Goal: Information Seeking & Learning: Learn about a topic

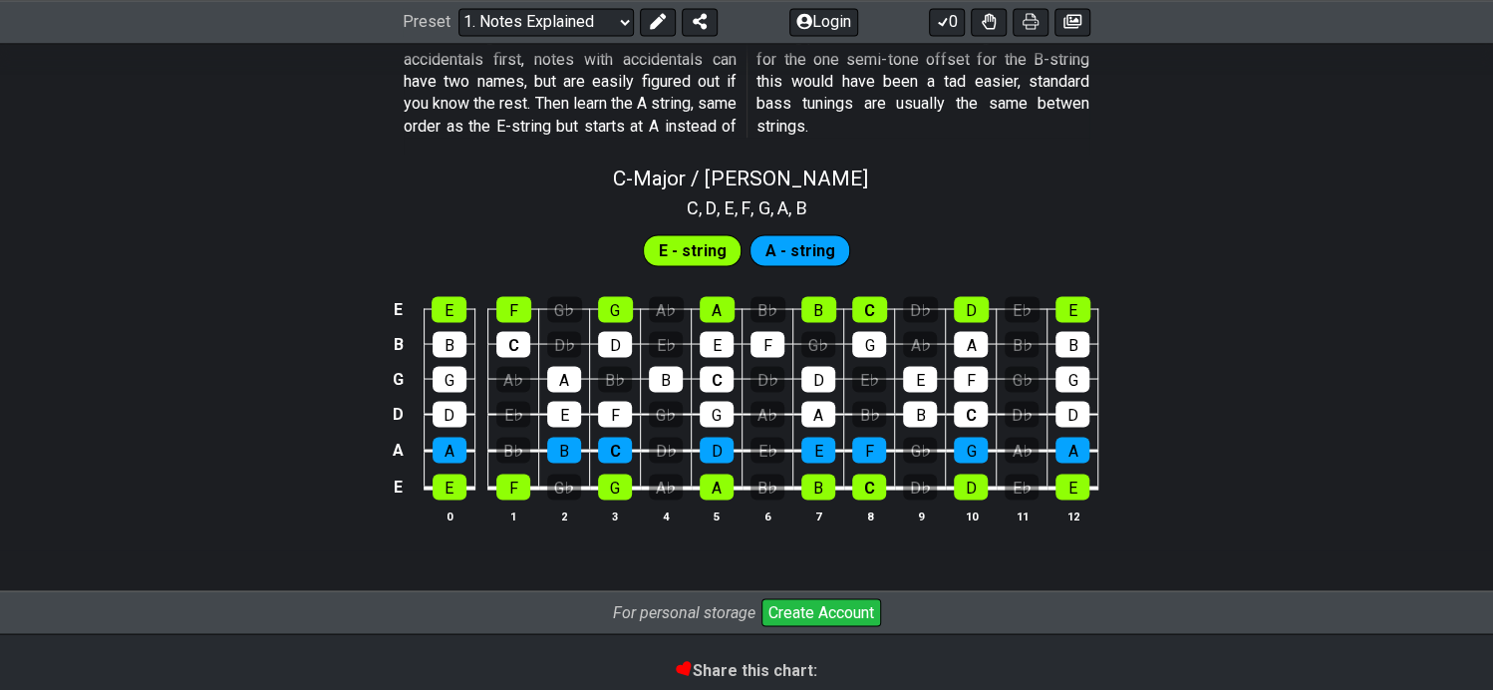
scroll to position [1994, 0]
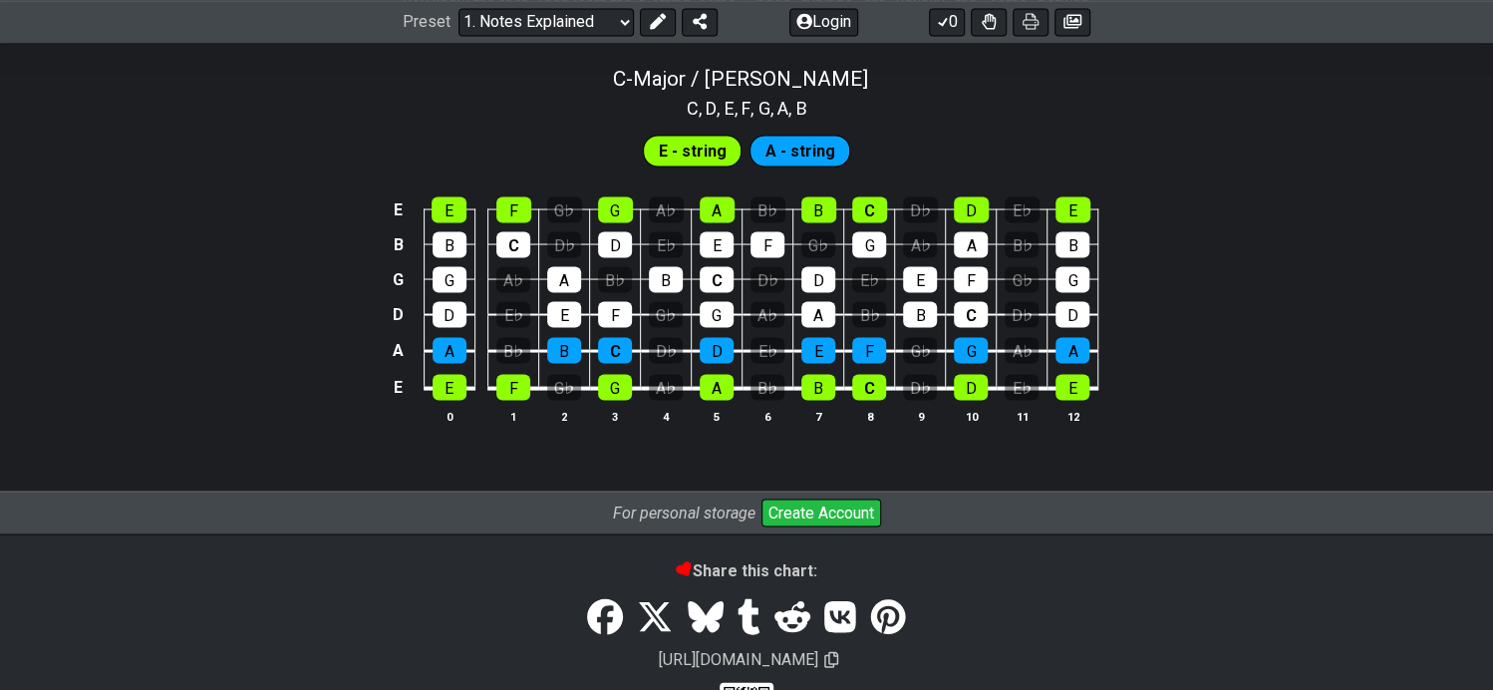
click at [451, 398] on table "E E F G♭ G A♭ A B♭ B C D♭ D E♭ E B B C D♭ D E♭ E F G♭ G A♭ A B♭ B G G A♭ A B♭ B…" at bounding box center [743, 291] width 713 height 234
click at [448, 386] on div "E" at bounding box center [450, 387] width 34 height 26
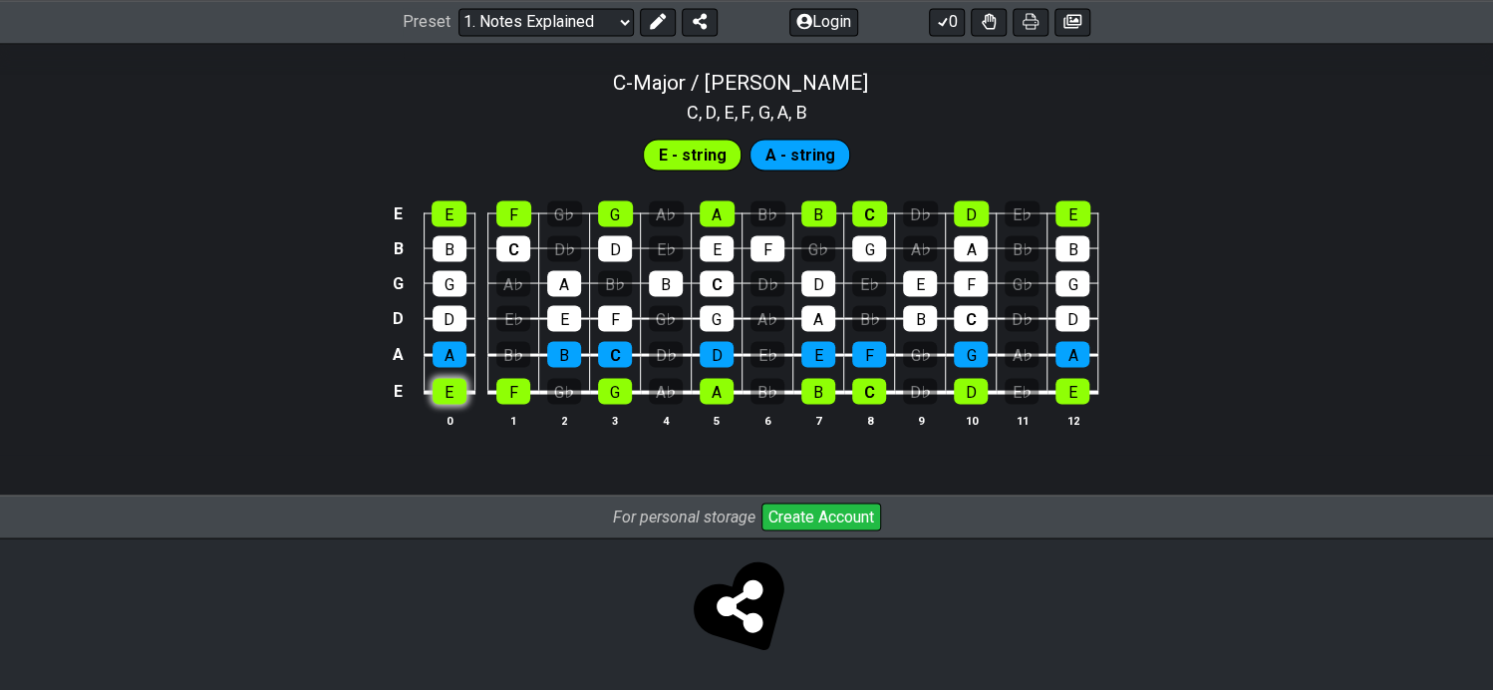
click at [451, 394] on div "E" at bounding box center [450, 391] width 34 height 26
click at [455, 392] on div "E" at bounding box center [450, 391] width 34 height 26
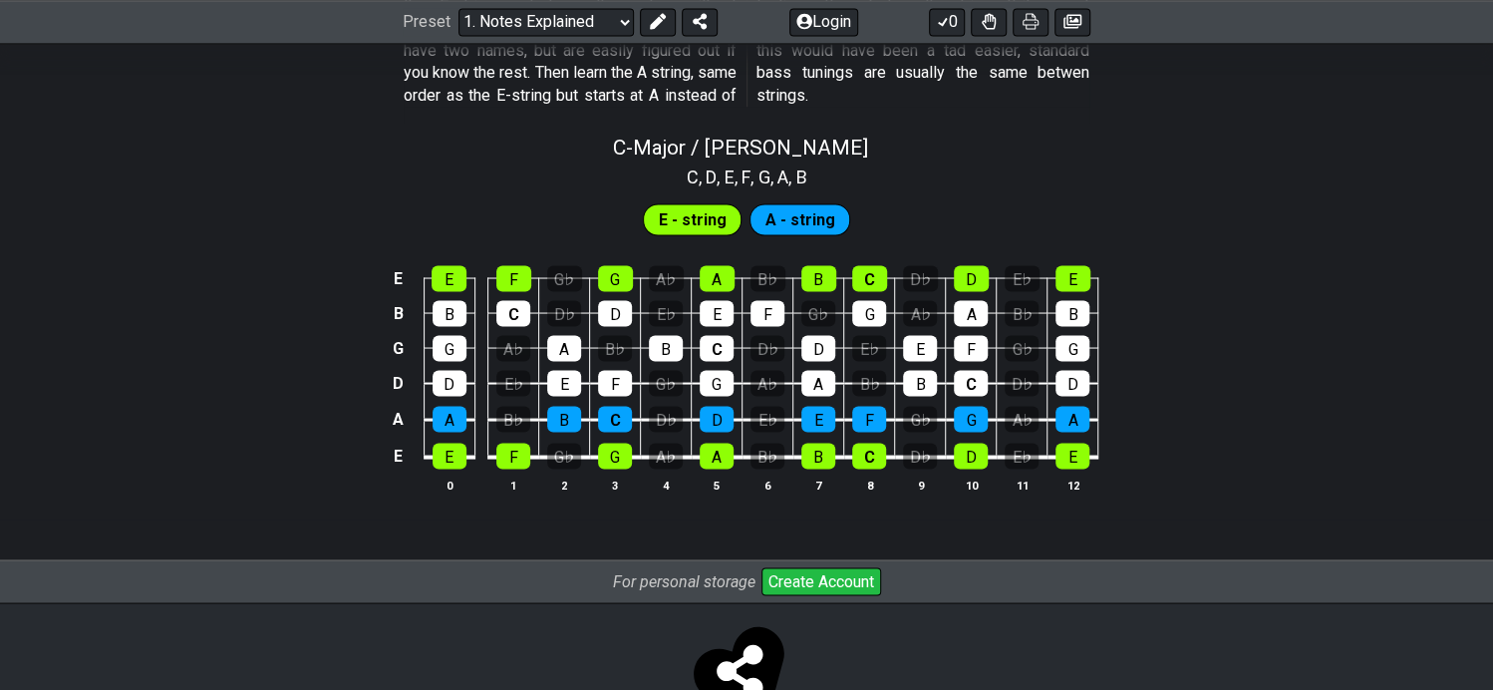
scroll to position [1890, 0]
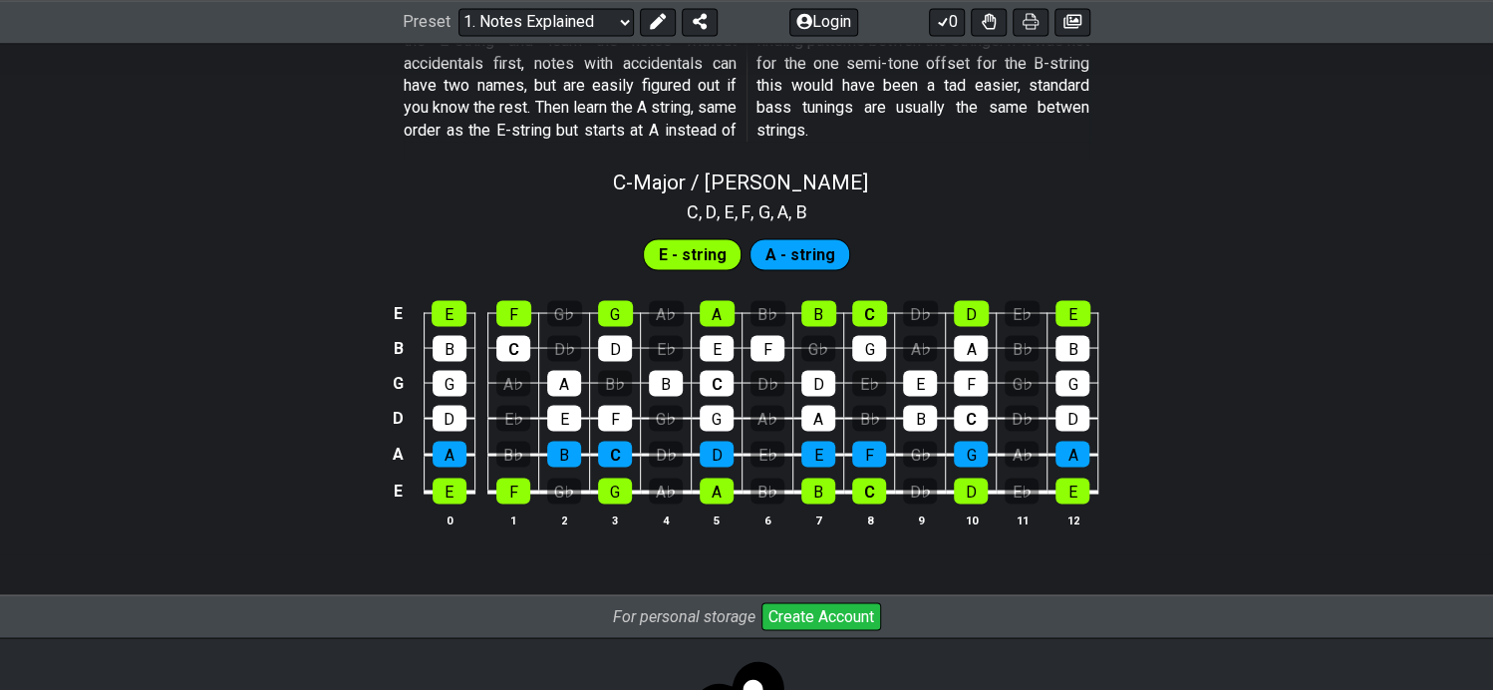
click at [804, 246] on span "A - string" at bounding box center [800, 254] width 70 height 29
click at [715, 246] on span "E - string" at bounding box center [693, 254] width 68 height 29
click at [555, 488] on div "G♭" at bounding box center [564, 490] width 34 height 26
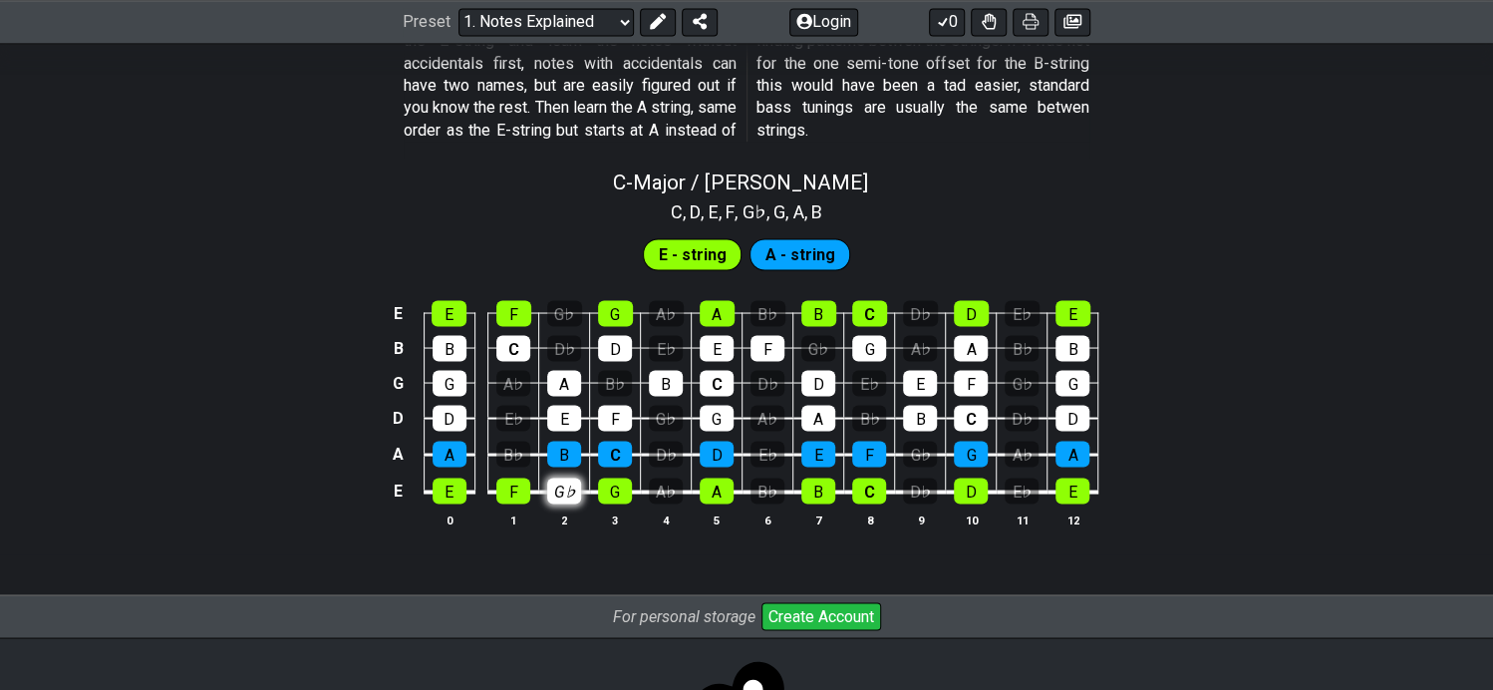
click at [555, 488] on div "G♭" at bounding box center [564, 490] width 34 height 26
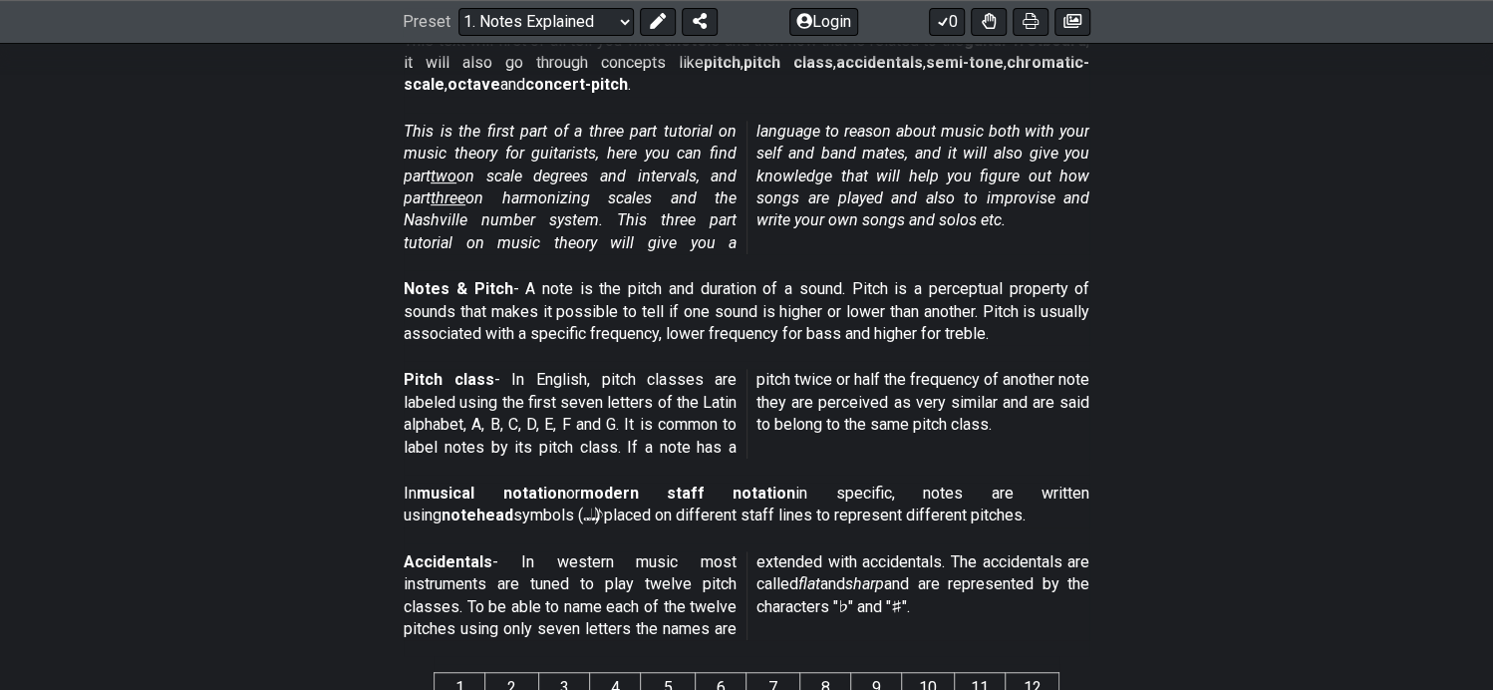
scroll to position [0, 0]
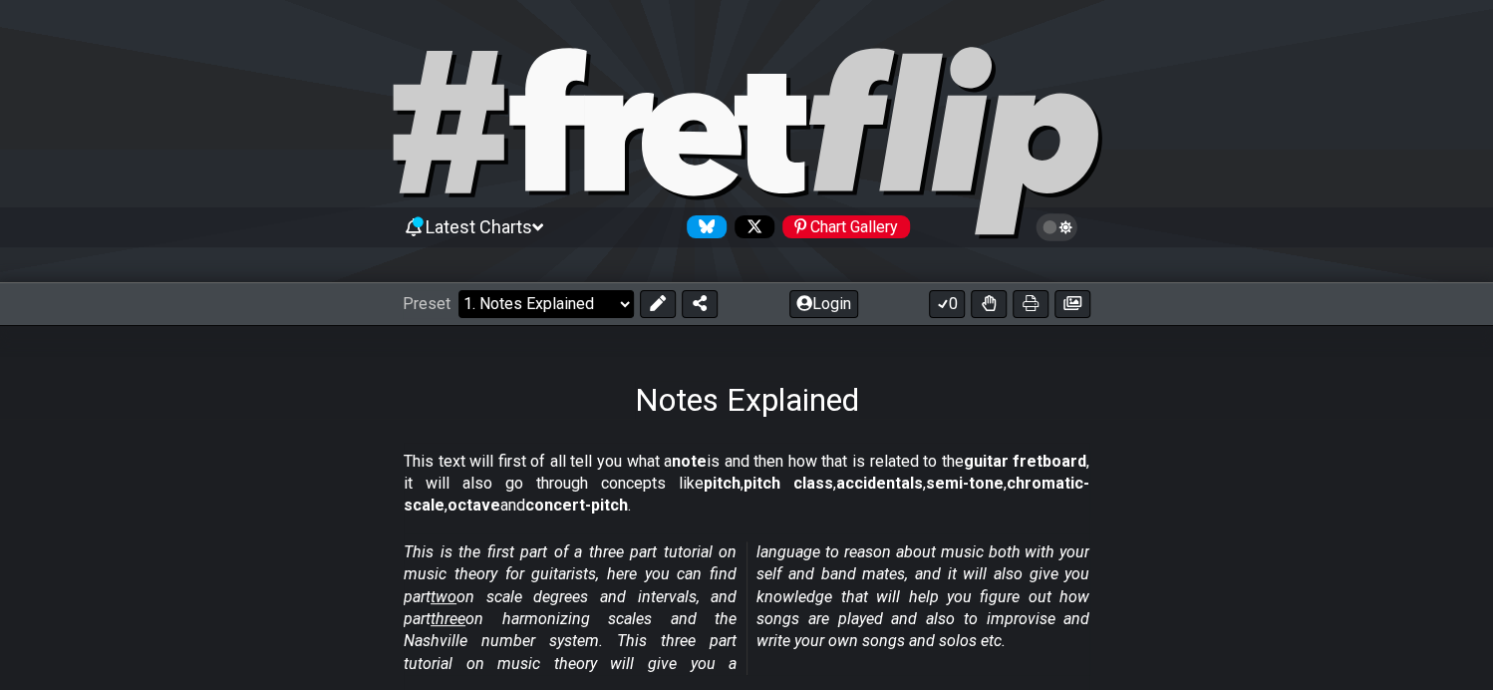
click at [579, 301] on select "Welcome to #fretflip! Initial Preset Custom Preset Minor Pentatonic Major Penta…" at bounding box center [546, 304] width 175 height 28
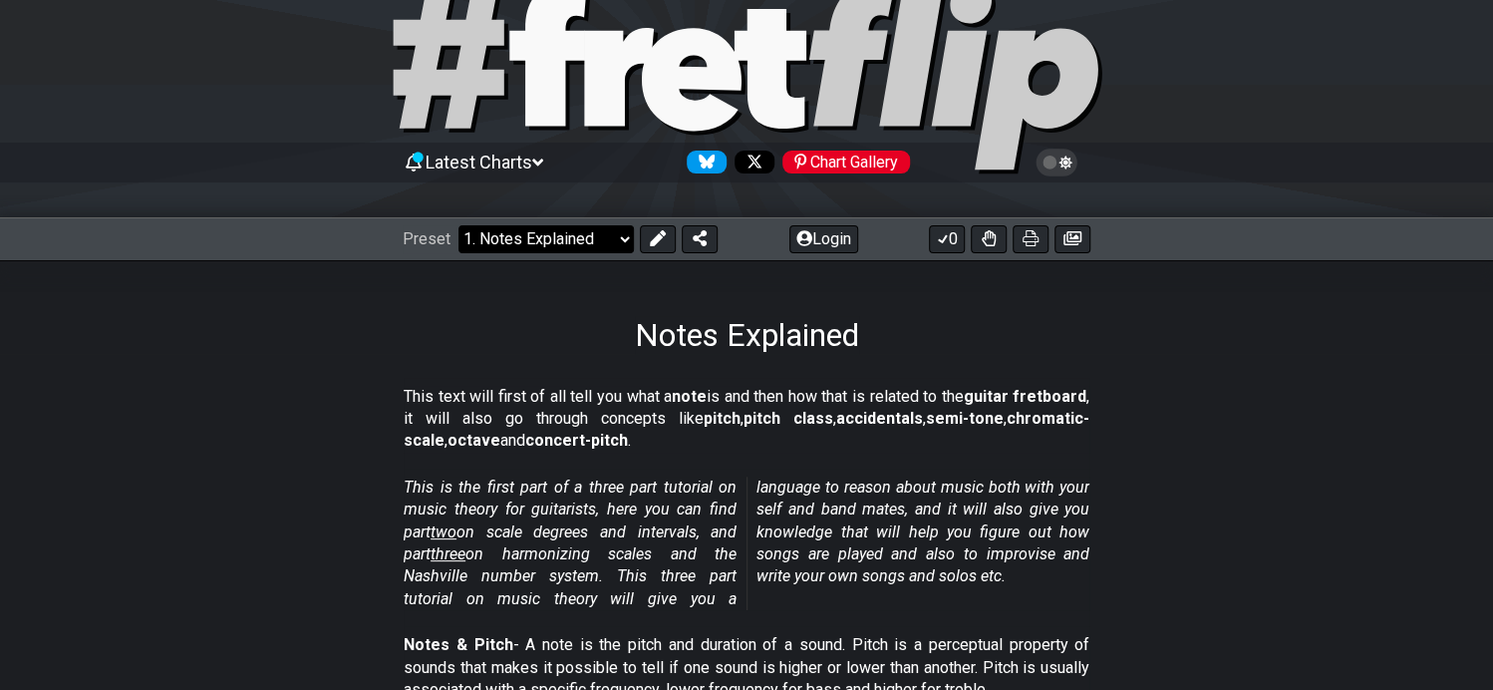
scroll to position [100, 0]
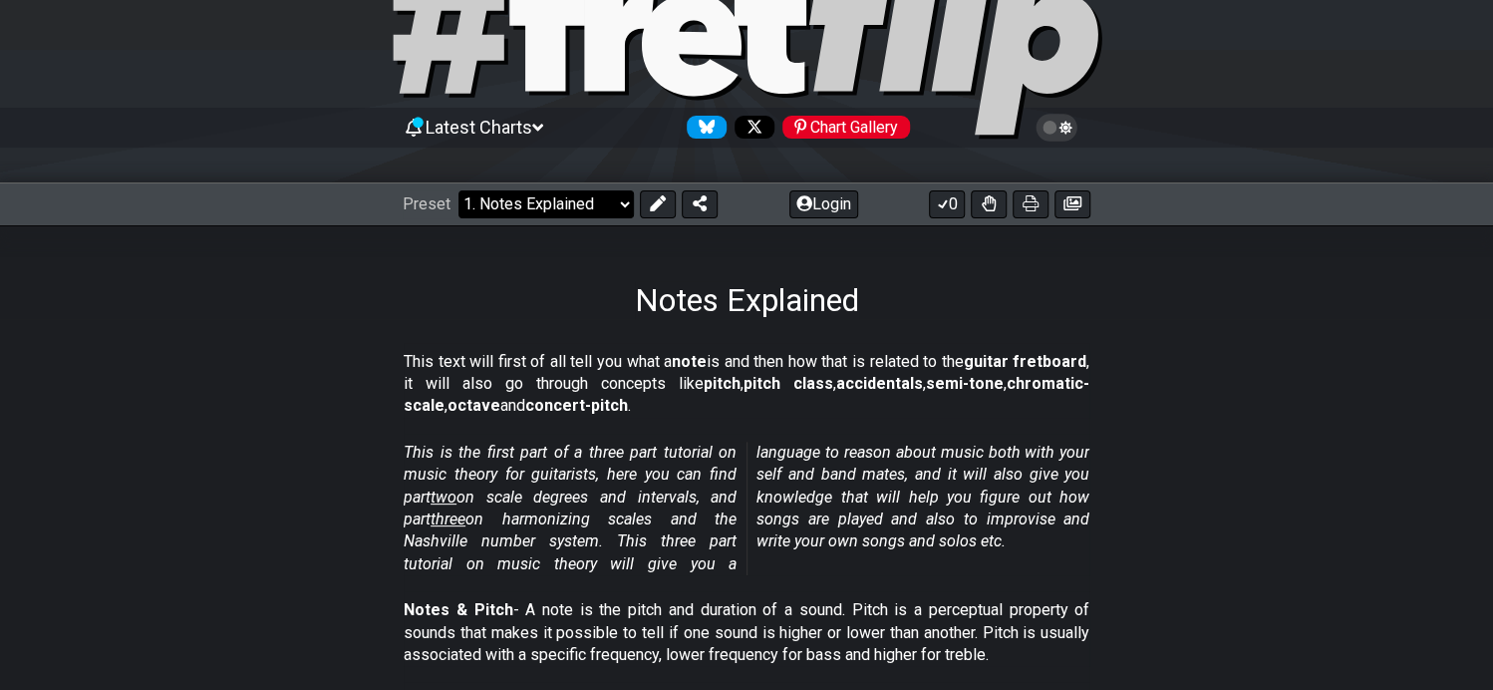
click at [601, 199] on select "Welcome to #fretflip! Initial Preset Custom Preset Minor Pentatonic Major Penta…" at bounding box center [546, 204] width 175 height 28
click at [459, 190] on select "Welcome to #fretflip! Initial Preset Custom Preset Minor Pentatonic Major Penta…" at bounding box center [546, 204] width 175 height 28
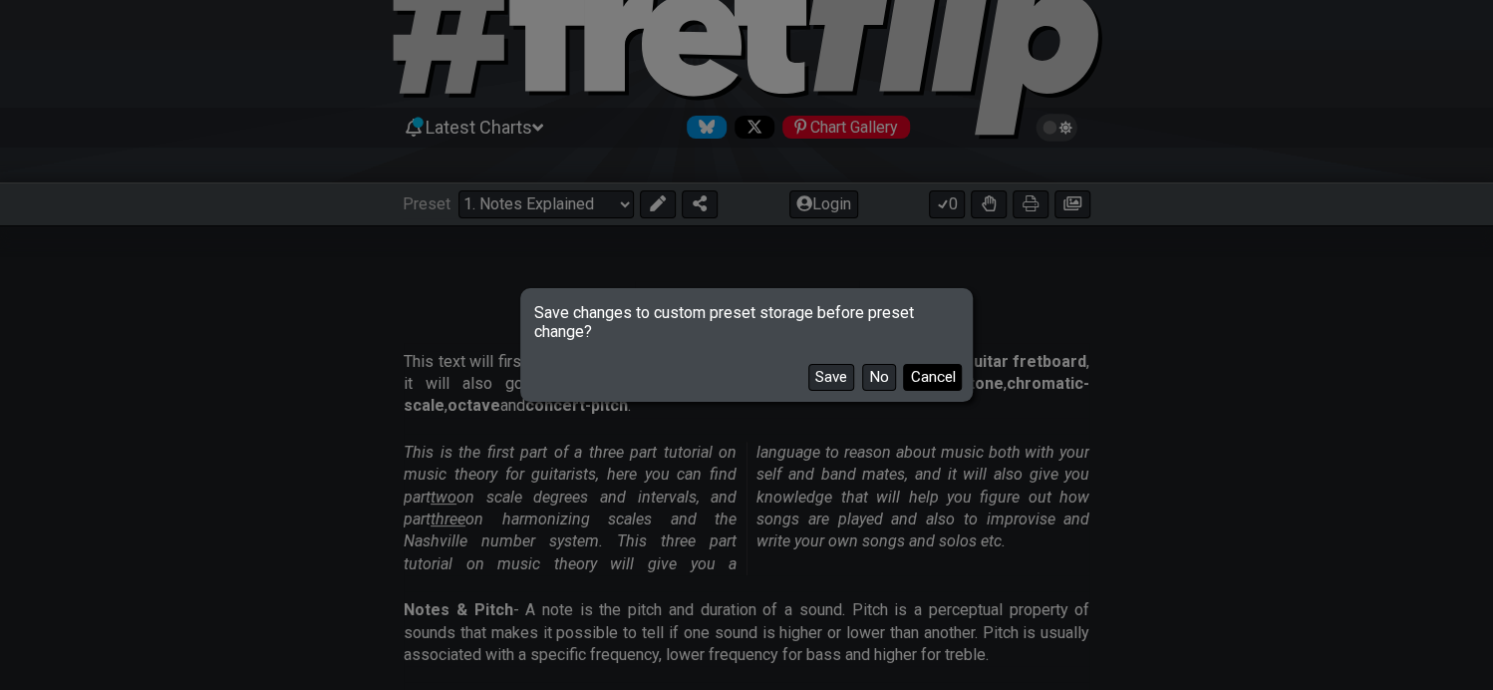
click at [932, 384] on button "Cancel" at bounding box center [932, 377] width 59 height 27
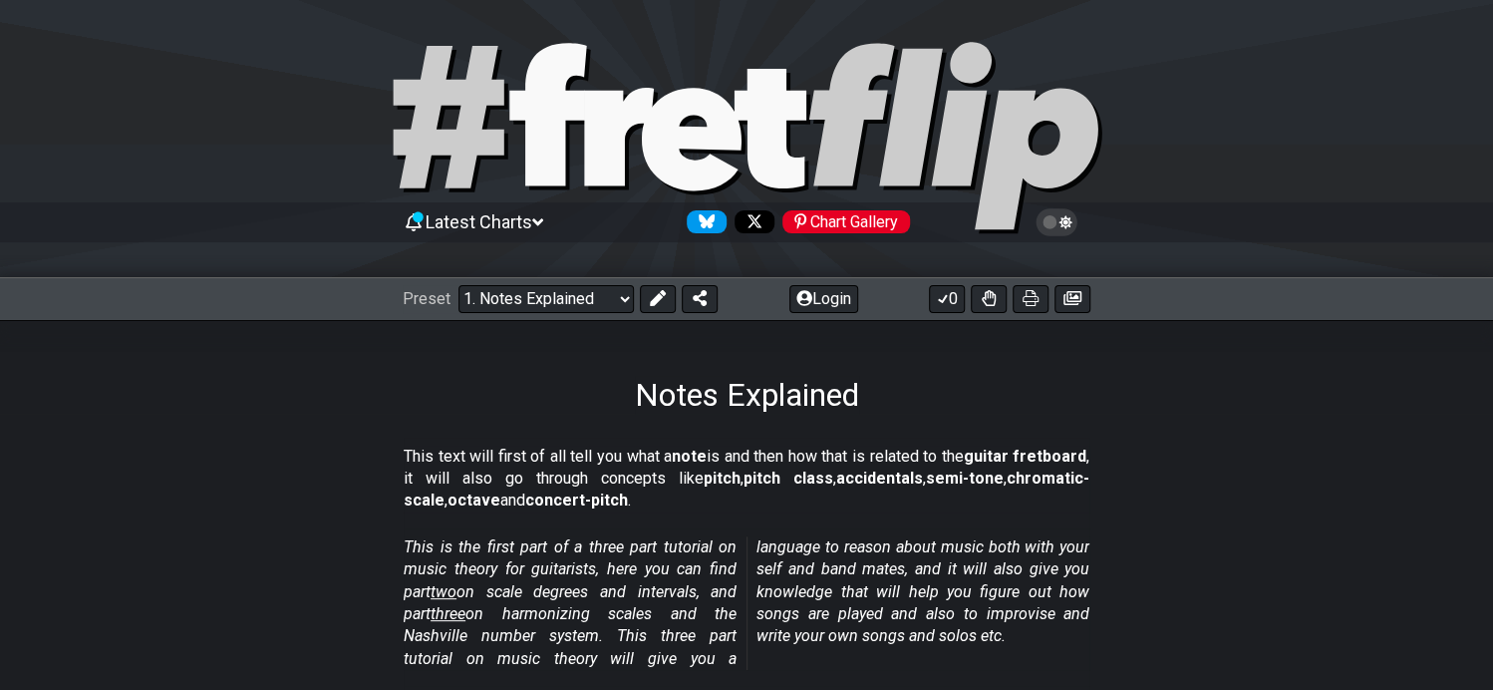
scroll to position [0, 0]
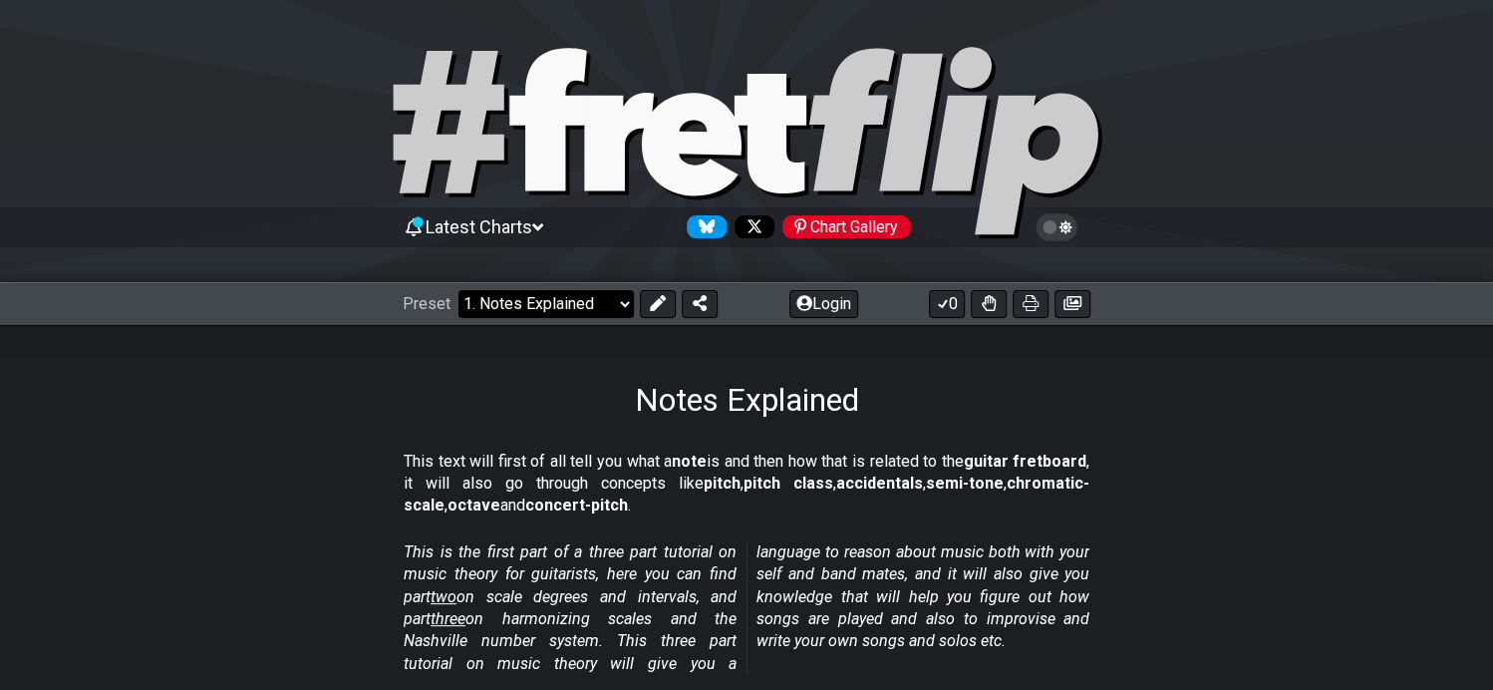
click at [564, 304] on select "Welcome to #fretflip! Initial Preset Custom Preset Minor Pentatonic Major Penta…" at bounding box center [546, 304] width 175 height 28
click at [459, 290] on select "Welcome to #fretflip! Initial Preset Custom Preset Minor Pentatonic Major Penta…" at bounding box center [546, 304] width 175 height 28
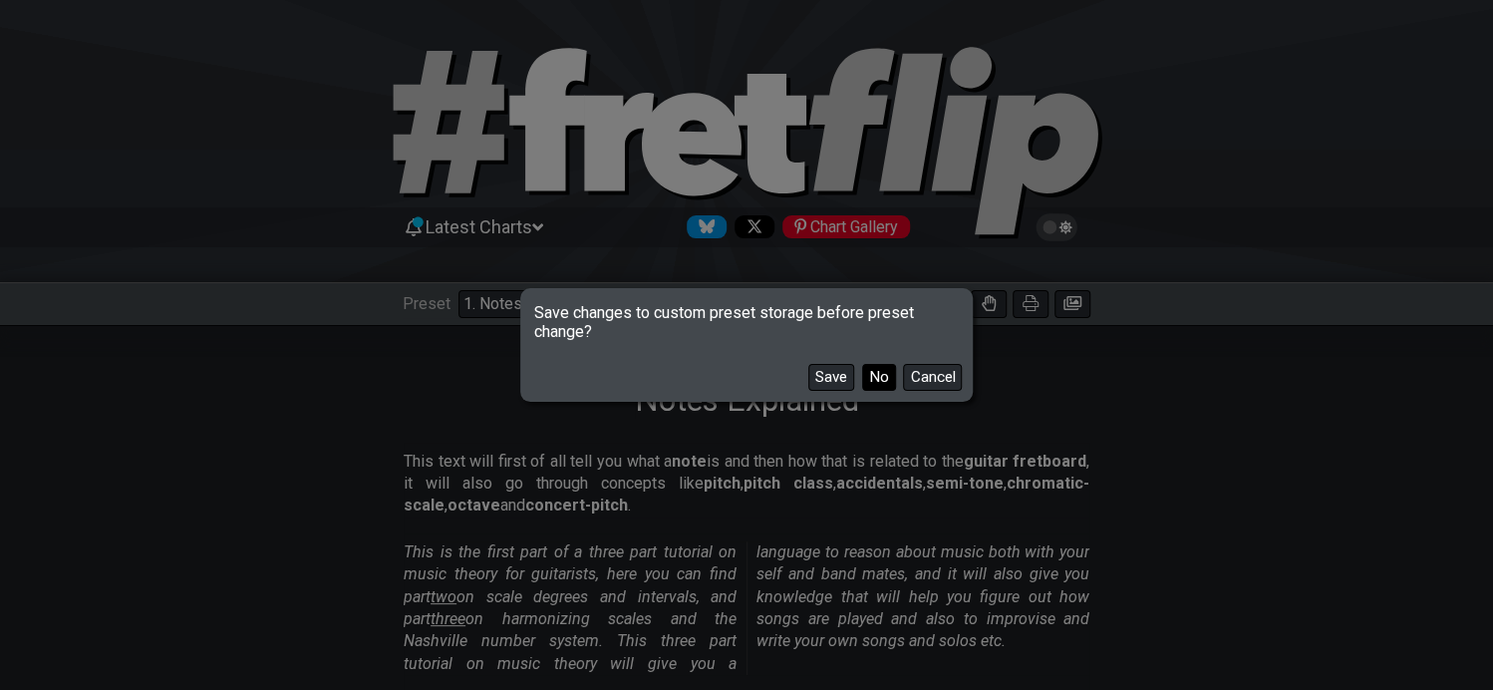
click at [874, 378] on button "No" at bounding box center [879, 377] width 34 height 27
select select "/scale-degrees-and-intervals"
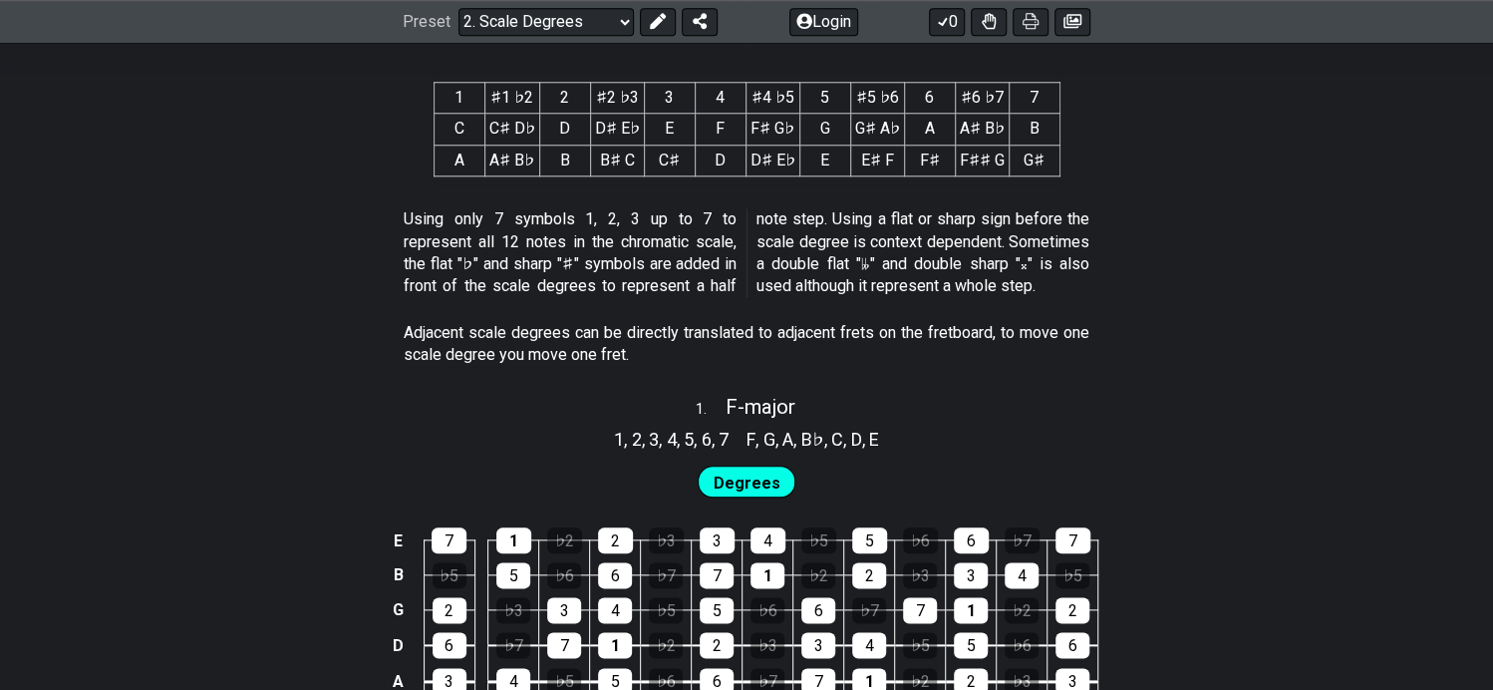
scroll to position [1196, 0]
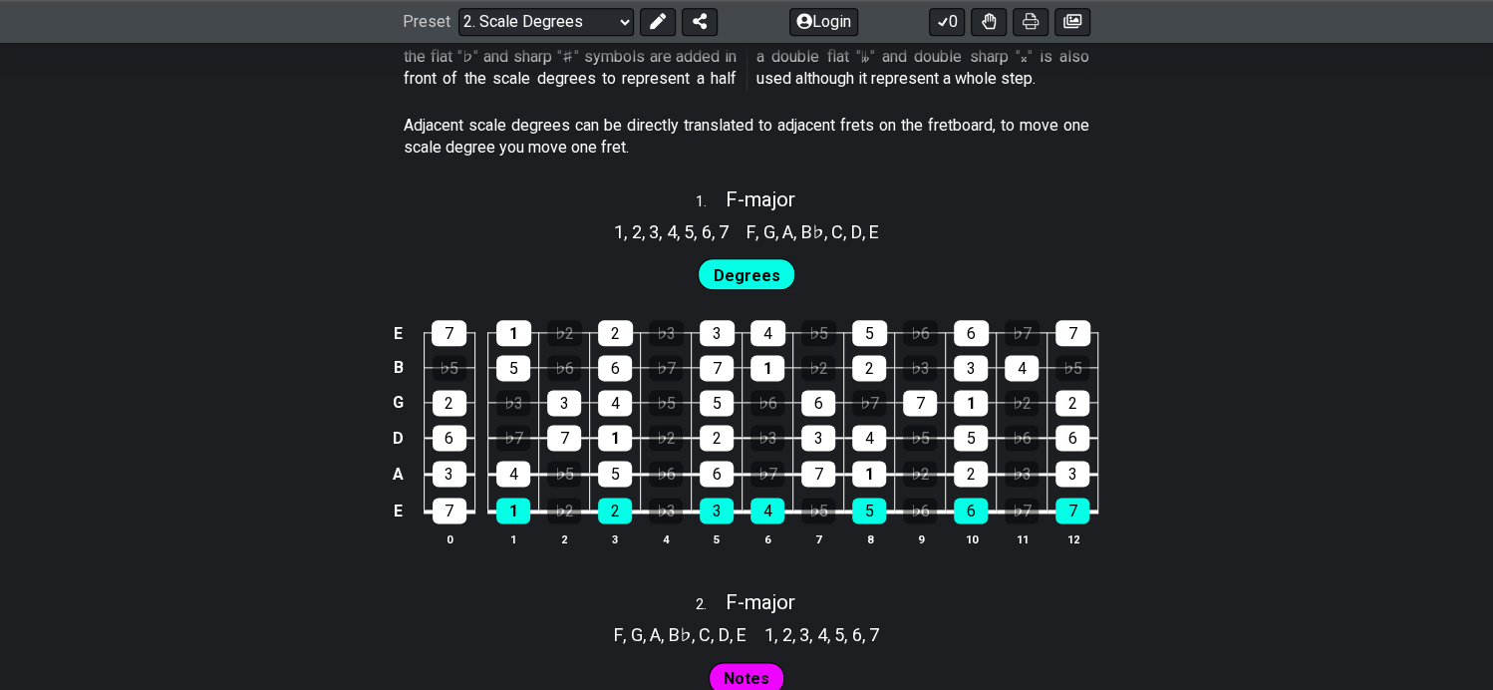
click at [752, 271] on span "Degrees" at bounding box center [747, 275] width 67 height 29
click at [764, 200] on span "F - major" at bounding box center [761, 199] width 70 height 24
select select "F"
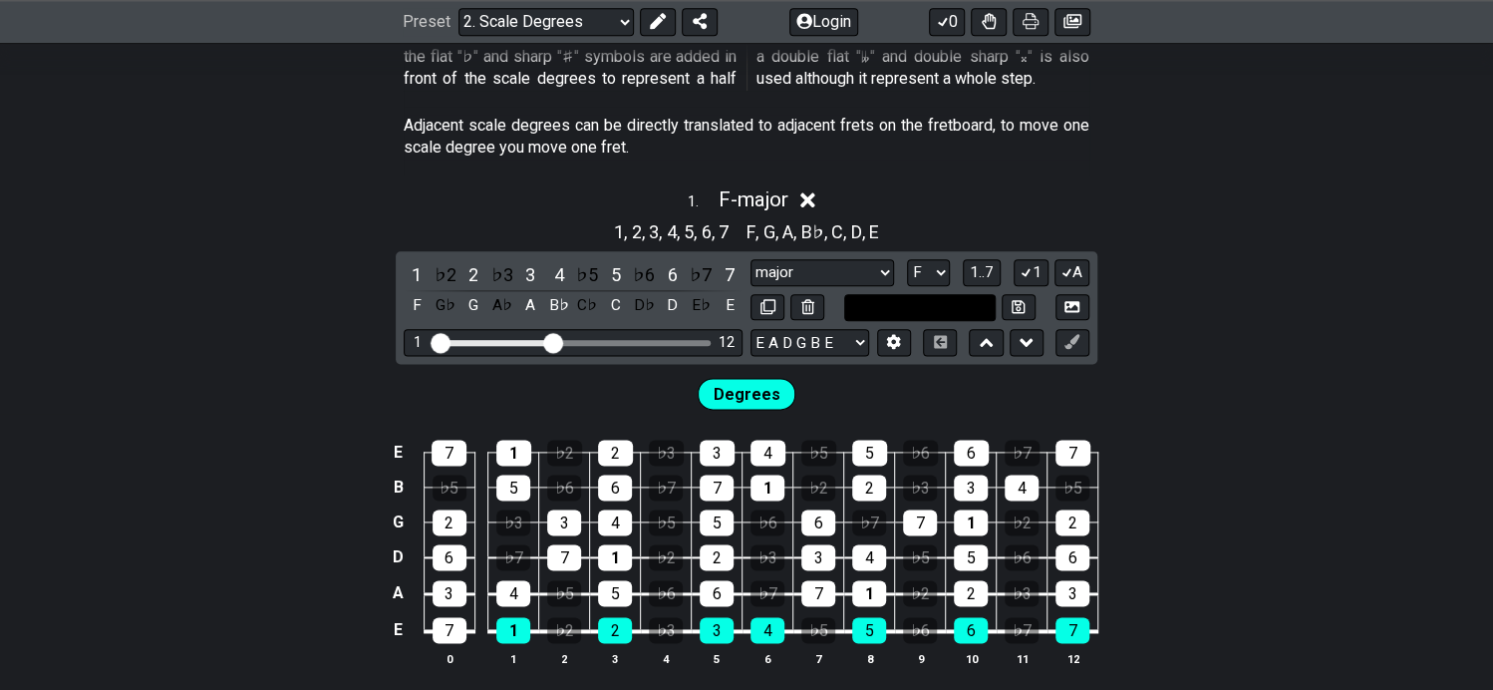
click at [919, 305] on input "text" at bounding box center [920, 307] width 152 height 27
type input "Custom Scale"
click at [853, 267] on select "major major Minor Pentatonic Major Pentatonic Minor Blues Major Blues Major / […" at bounding box center [823, 272] width 144 height 27
select select "Major Blues"
click at [751, 259] on select "major major Minor Pentatonic Major Pentatonic Minor Blues Major Blues Major / […" at bounding box center [823, 272] width 144 height 27
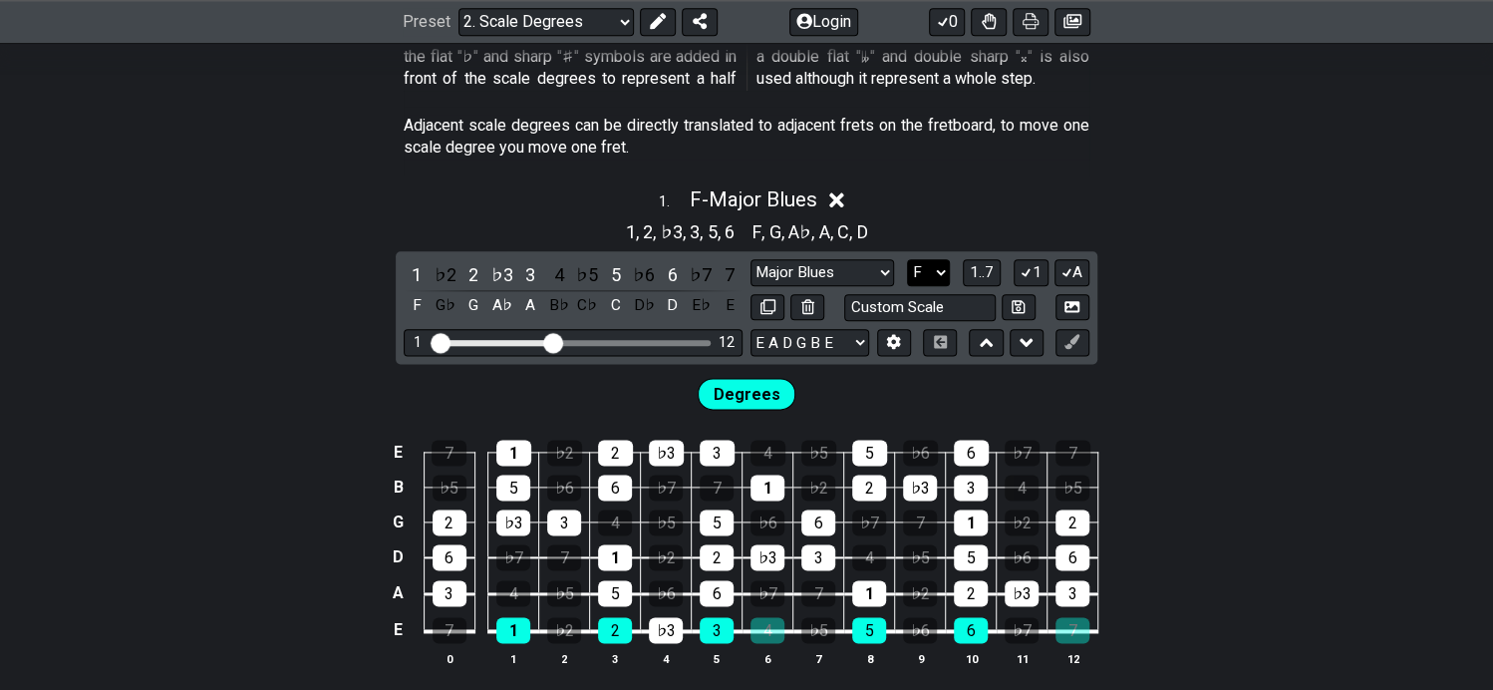
click at [945, 275] on select "A♭ A A♯ B♭ B C C♯ D♭ D D♯ E♭ E F F♯ G♭ G G♯" at bounding box center [928, 272] width 43 height 27
click at [982, 184] on div "1 . F - Major Blues" at bounding box center [746, 194] width 1493 height 38
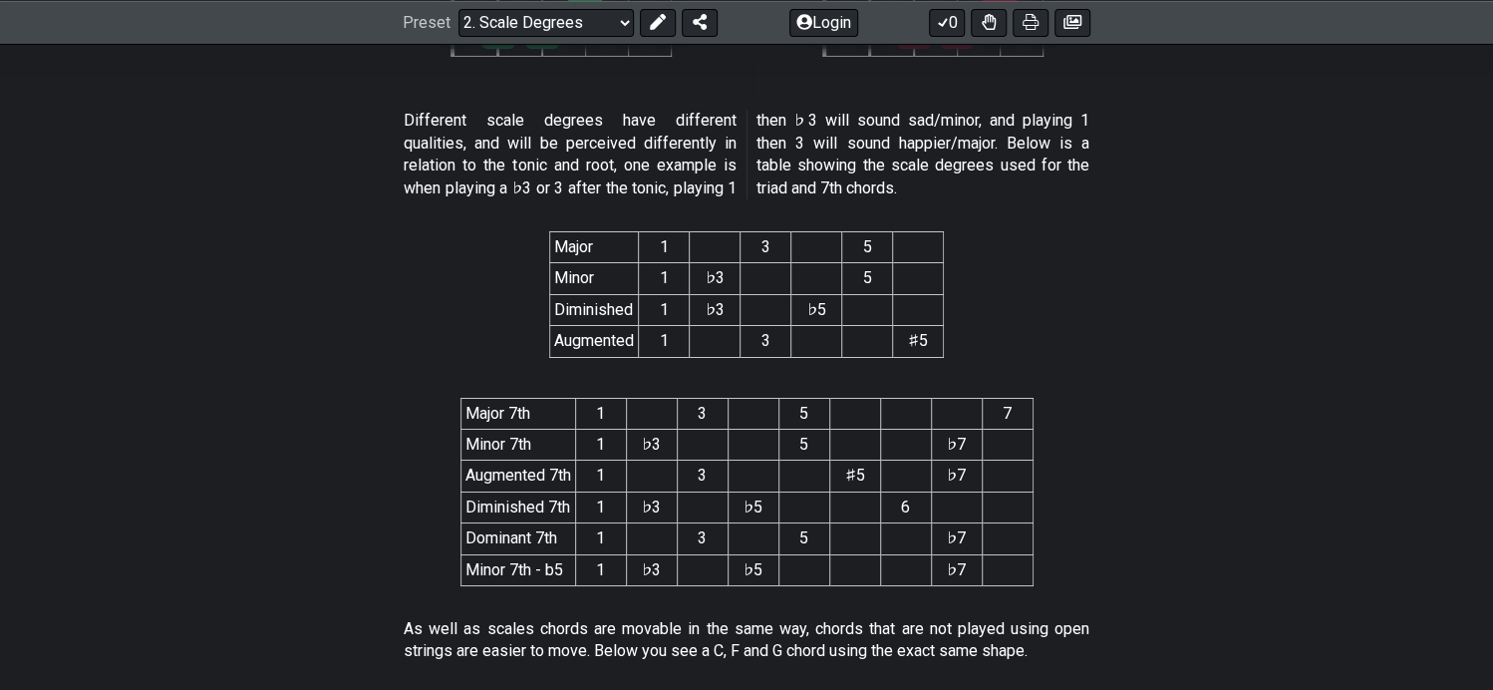
scroll to position [4221, 0]
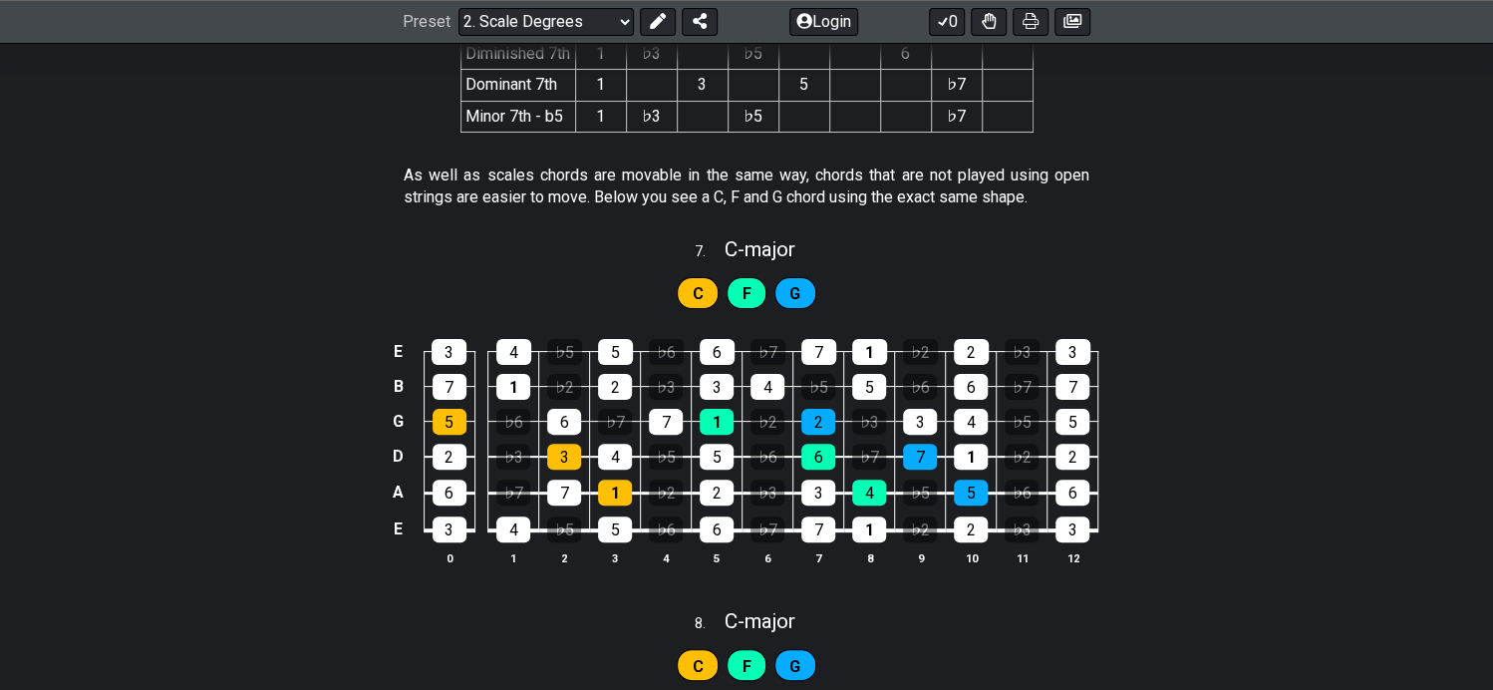
click at [694, 289] on span "C" at bounding box center [698, 293] width 11 height 29
click at [753, 294] on div "F" at bounding box center [747, 293] width 40 height 32
click at [768, 288] on div "C F G" at bounding box center [746, 293] width 147 height 40
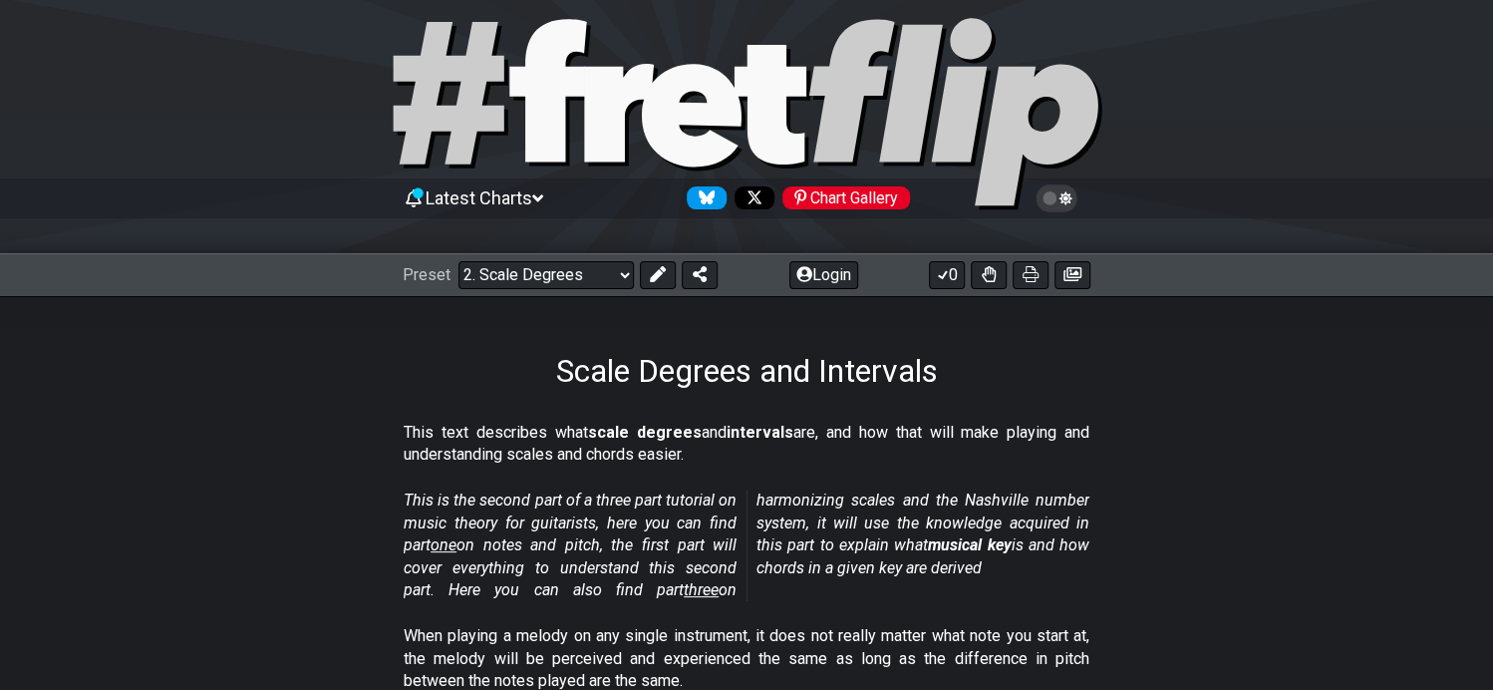
scroll to position [0, 0]
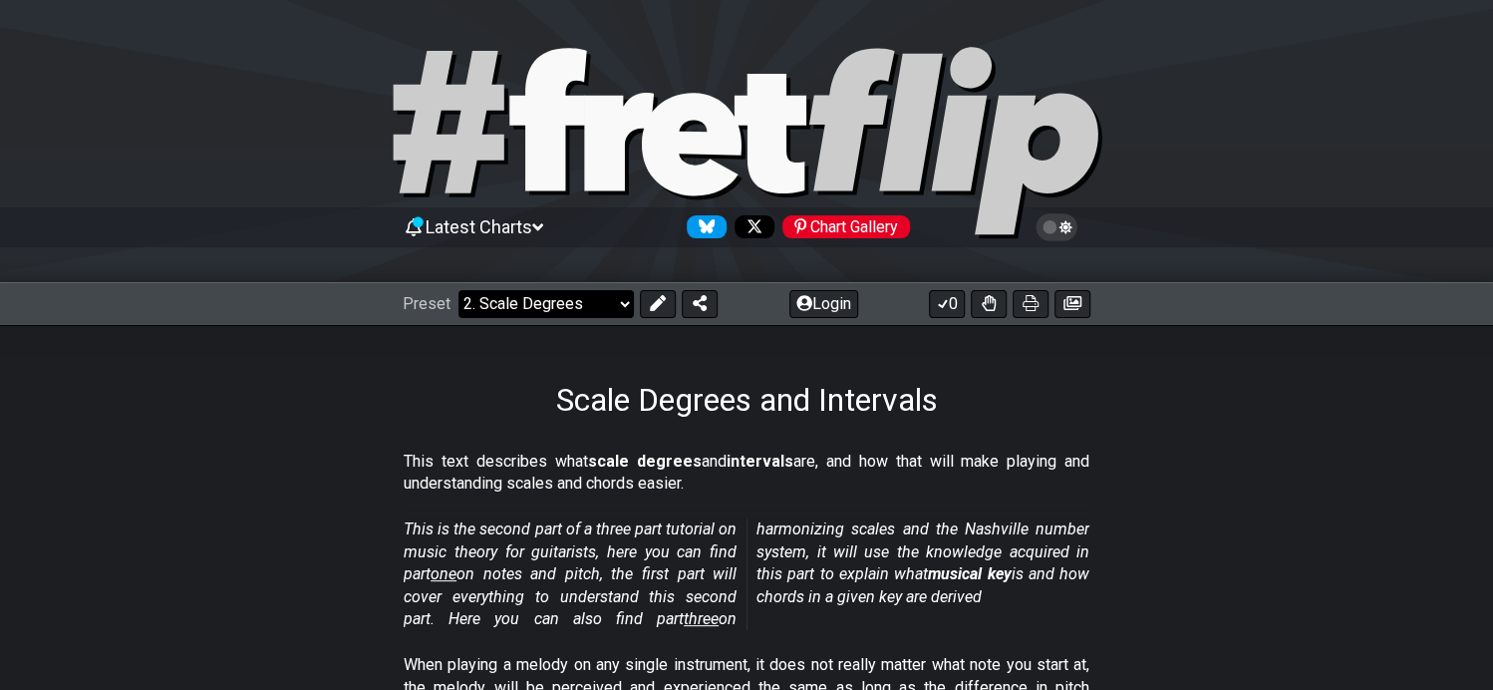
click at [590, 305] on select "Welcome to #fretflip! Initial Preset Custom Preset Minor Pentatonic Major Penta…" at bounding box center [546, 304] width 175 height 28
click at [459, 290] on select "Welcome to #fretflip! Initial Preset Custom Preset Minor Pentatonic Major Penta…" at bounding box center [546, 304] width 175 height 28
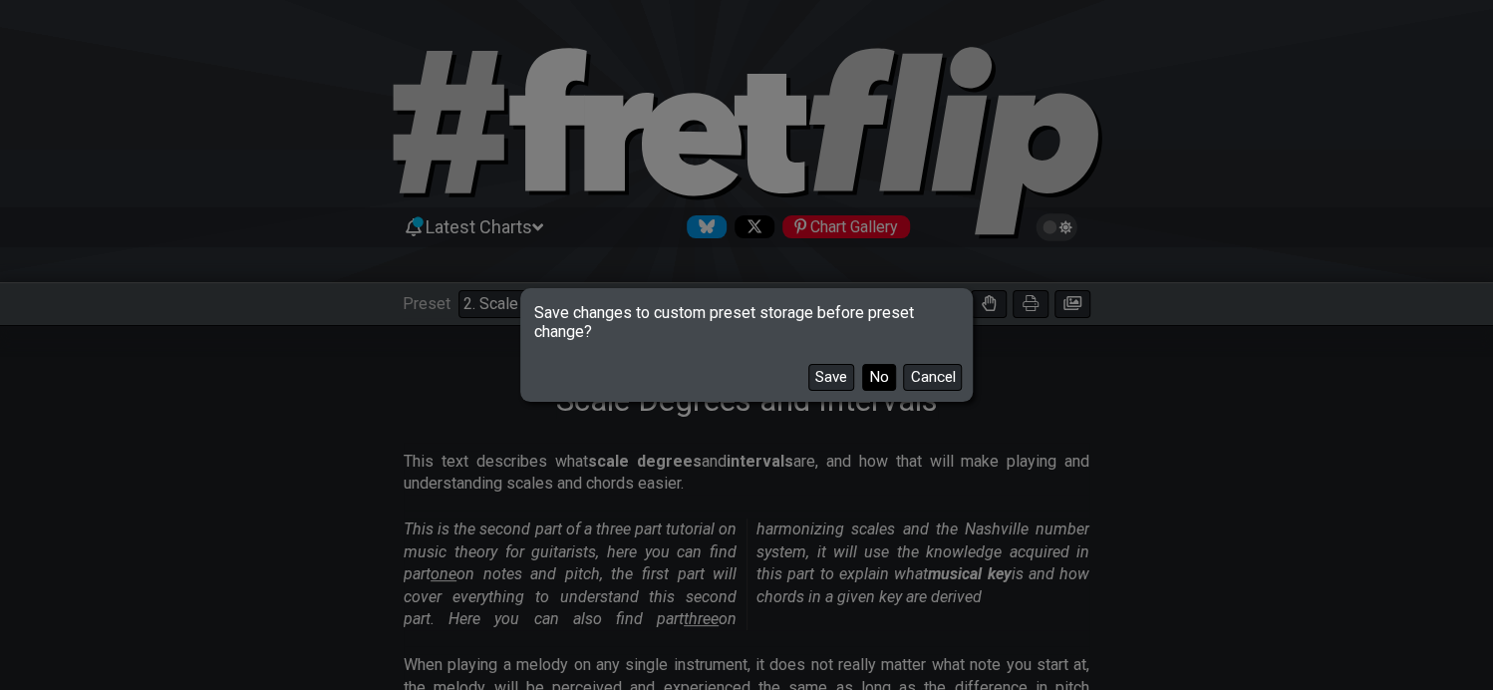
click at [871, 379] on button "No" at bounding box center [879, 377] width 34 height 27
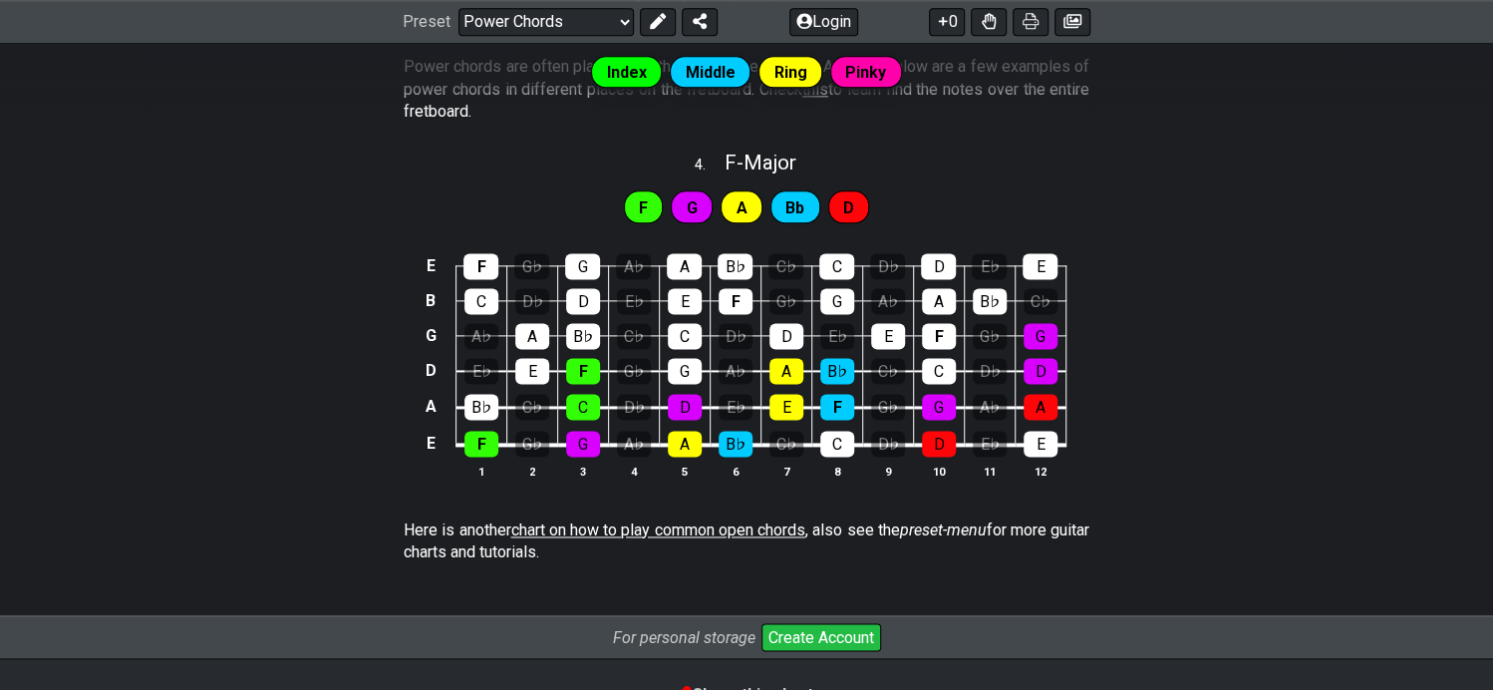
scroll to position [1307, 0]
click at [586, 451] on div "G" at bounding box center [583, 445] width 34 height 26
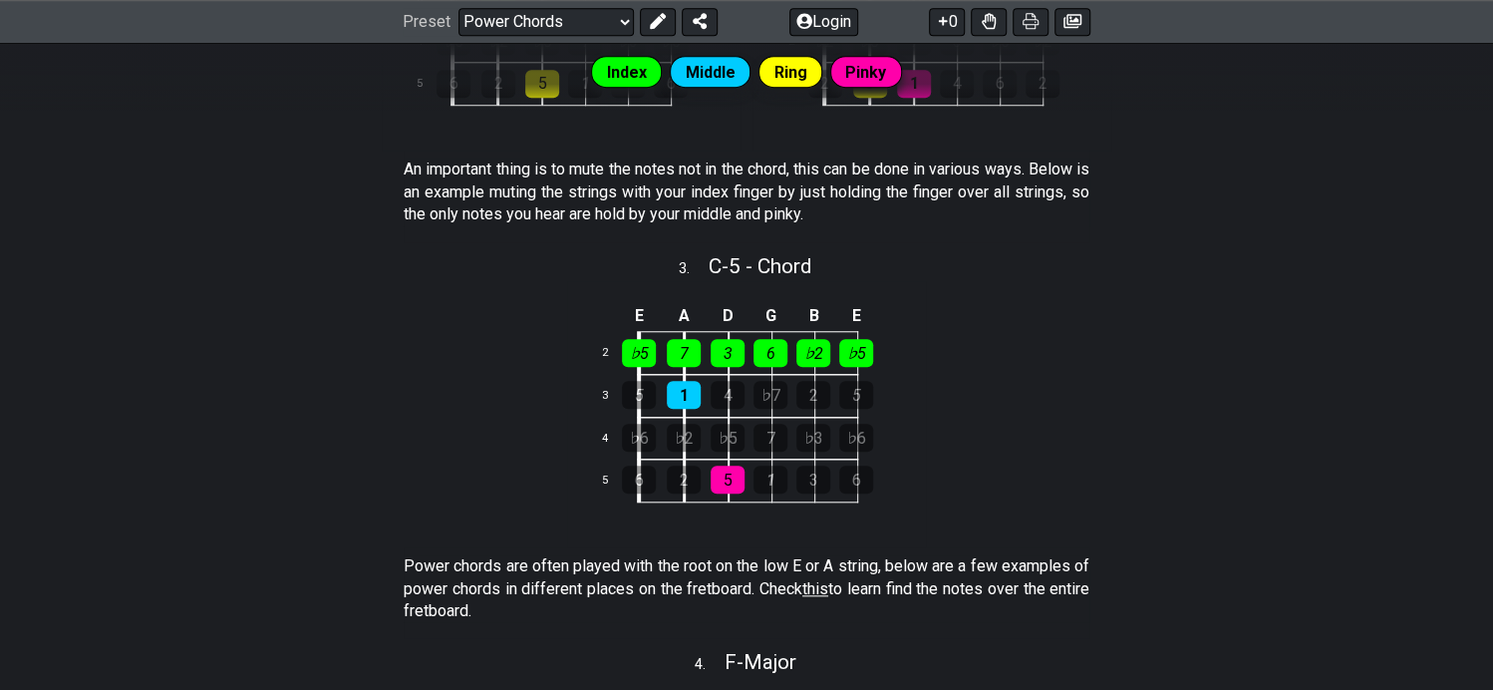
scroll to position [310, 0]
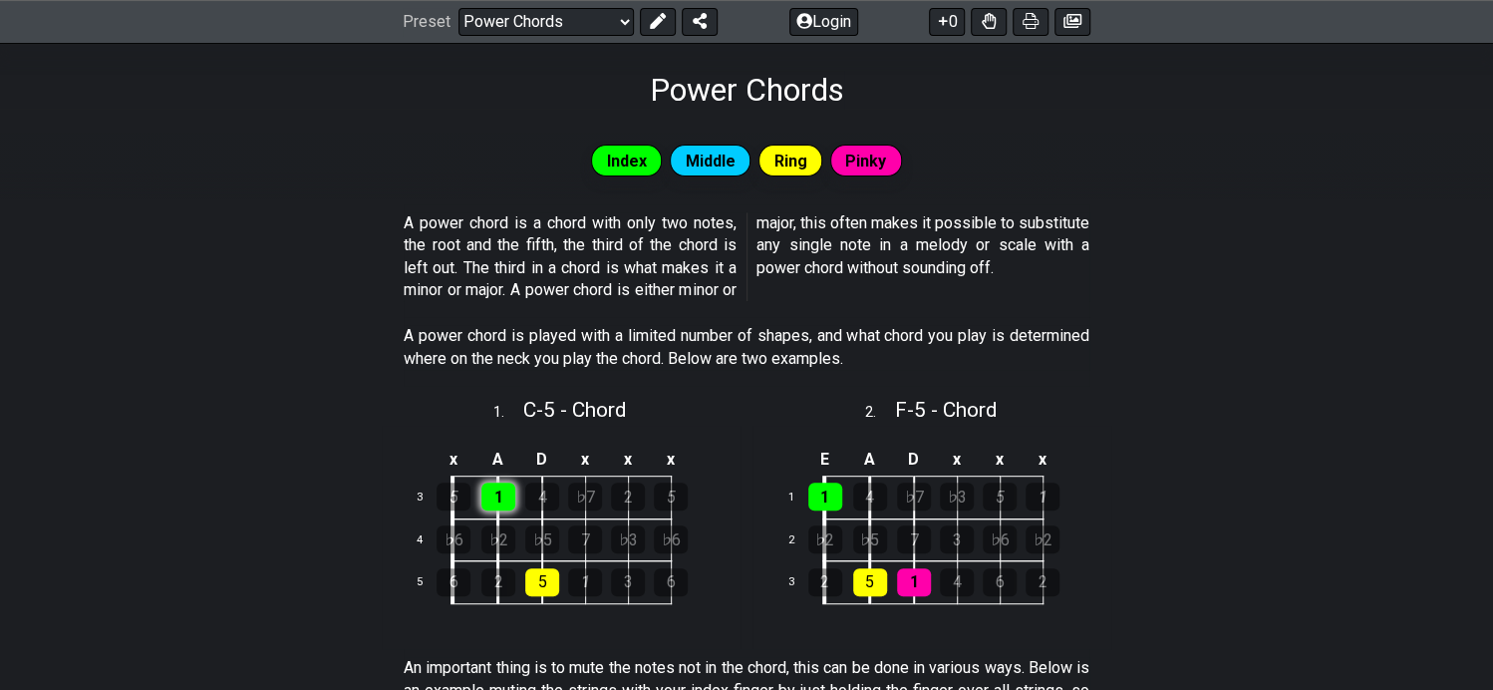
click at [500, 494] on div "1" at bounding box center [498, 496] width 34 height 28
click at [557, 582] on div "5" at bounding box center [542, 582] width 34 height 28
click at [492, 494] on div "1" at bounding box center [498, 496] width 34 height 28
click at [543, 581] on div "5" at bounding box center [542, 582] width 34 height 28
click at [815, 492] on div "1" at bounding box center [825, 496] width 34 height 28
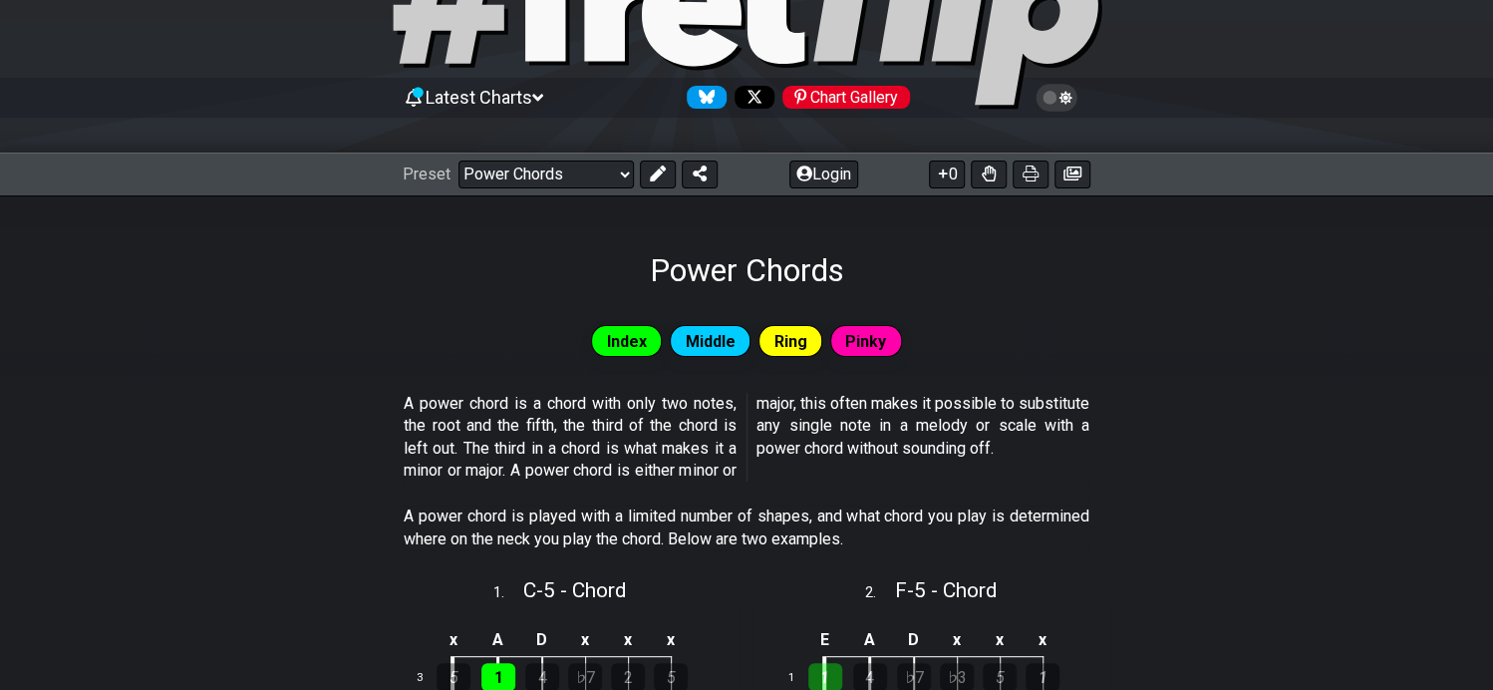
scroll to position [0, 0]
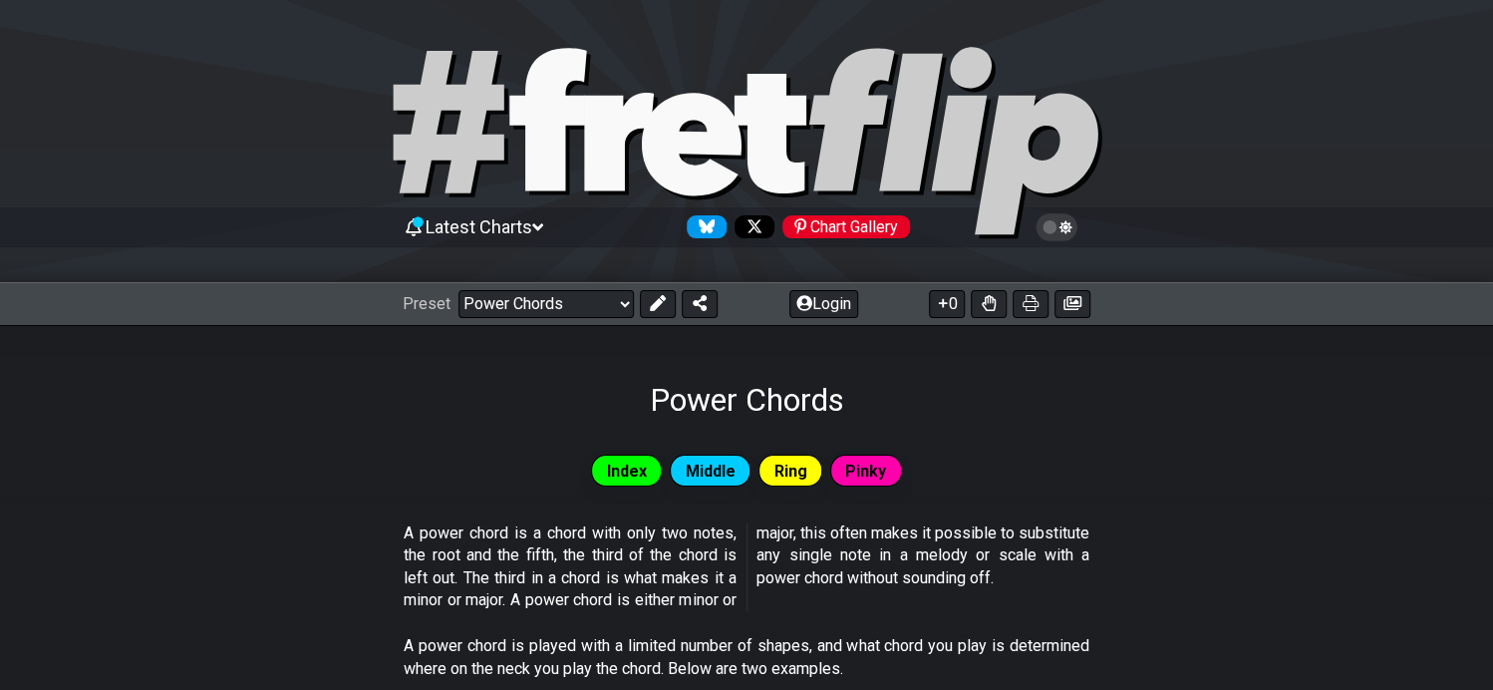
click at [543, 228] on icon at bounding box center [537, 227] width 11 height 18
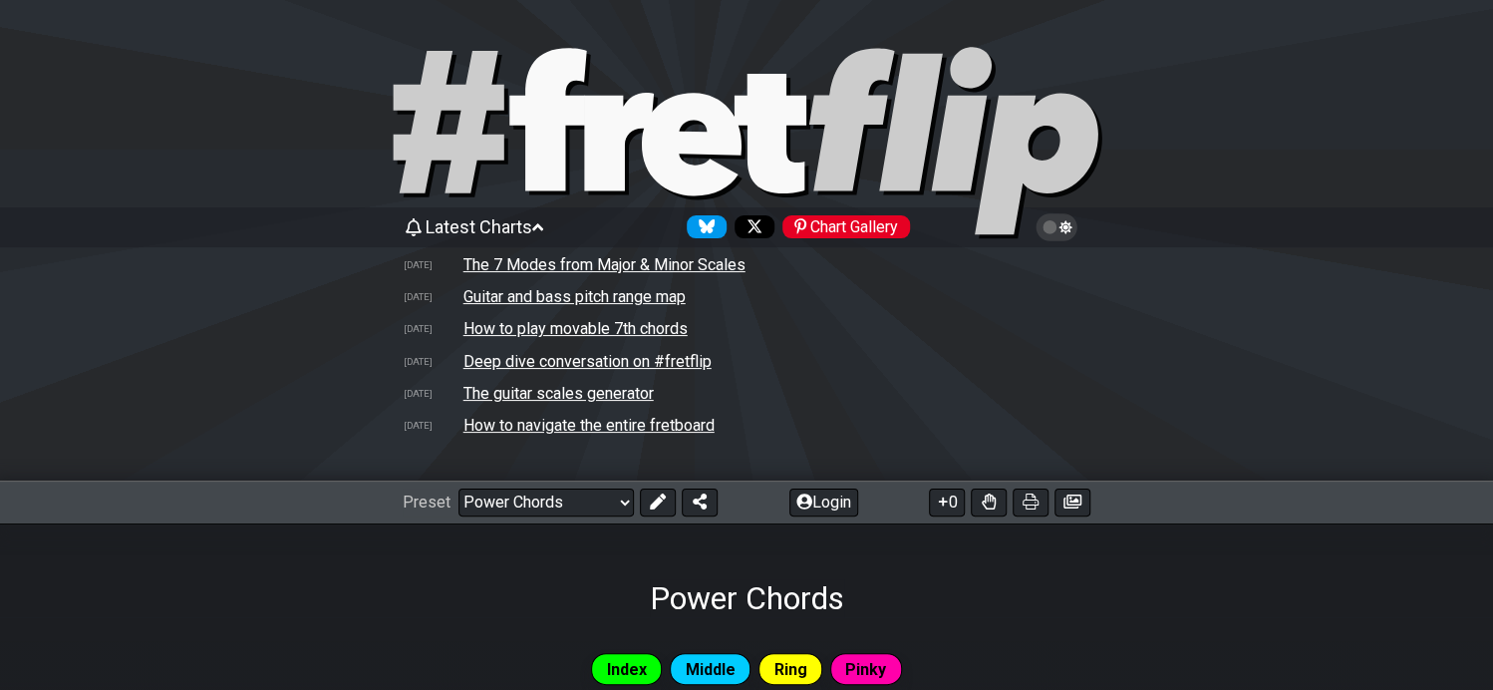
click at [630, 390] on td "The guitar scales generator" at bounding box center [558, 393] width 192 height 21
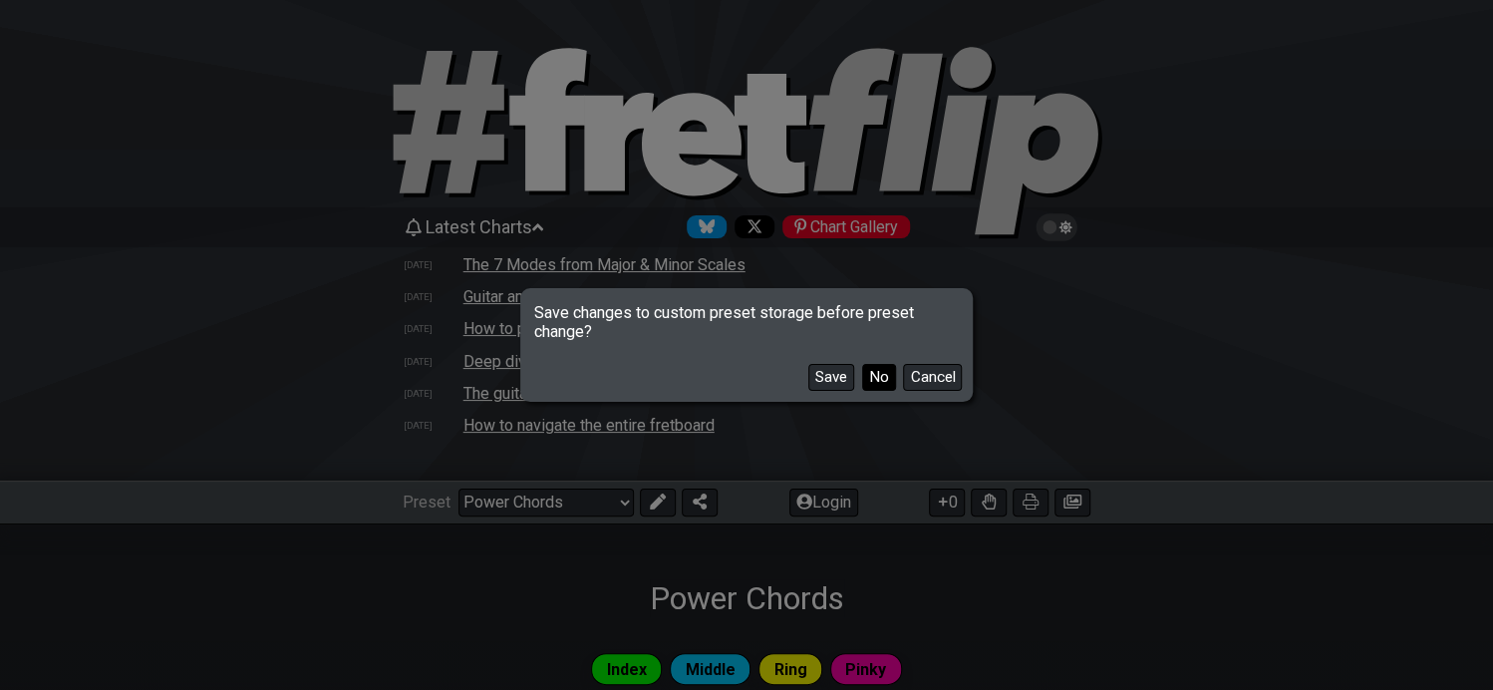
click at [885, 377] on button "No" at bounding box center [879, 377] width 34 height 27
select select "/guitar-scales-generator"
select select "A"
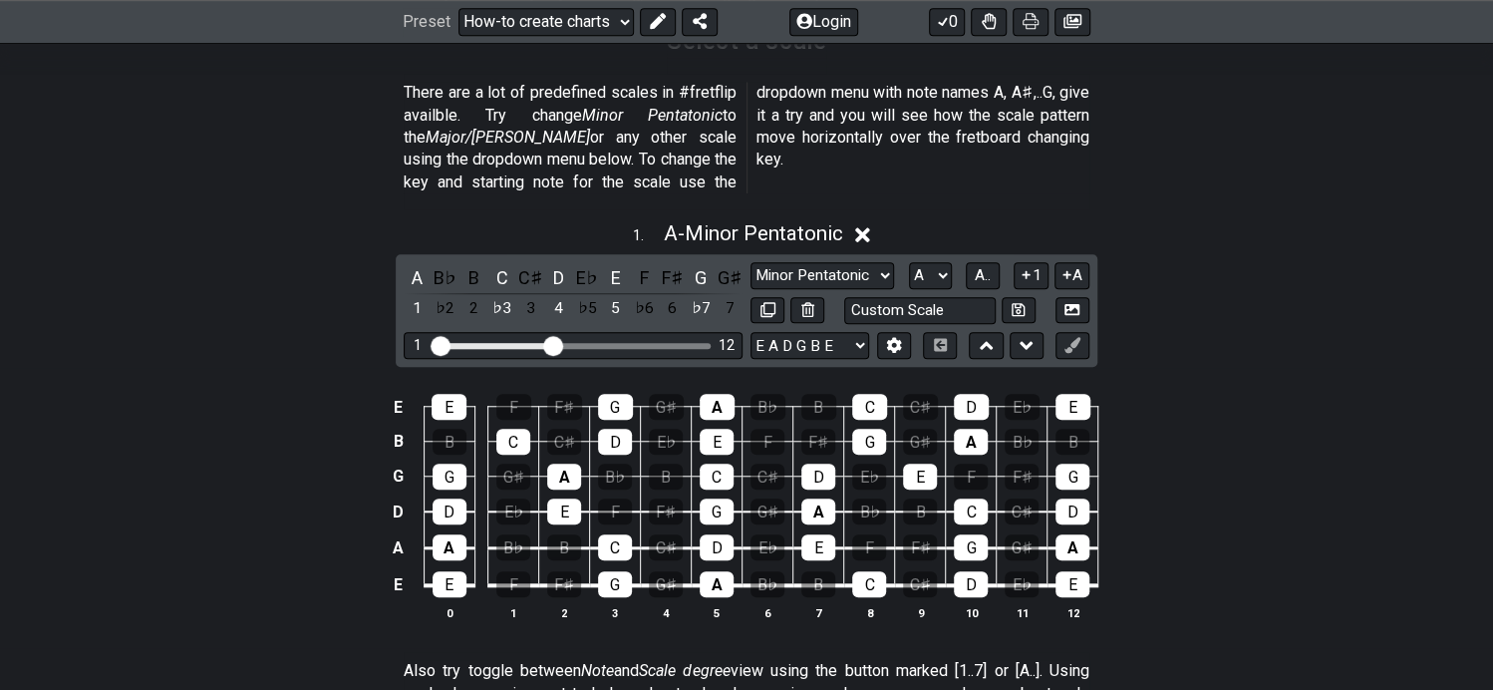
scroll to position [698, 0]
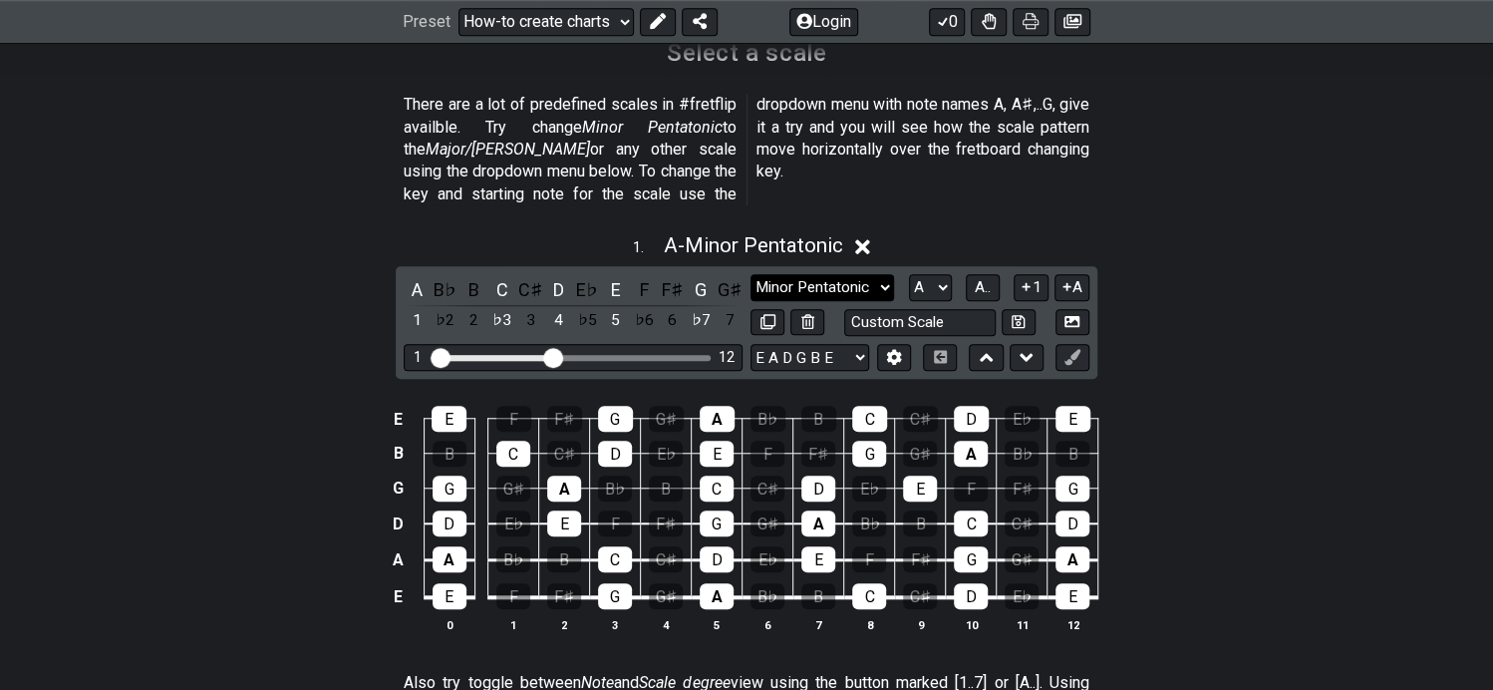
click at [885, 274] on select "Minor Pentatonic New Scale Minor Pentatonic Major Pentatonic Minor Blues Major …" at bounding box center [823, 287] width 144 height 27
drag, startPoint x: 1358, startPoint y: 318, endPoint x: 1340, endPoint y: 318, distance: 17.9
click at [1358, 318] on div "1 . A - Minor Pentatonic A B♭ B C C♯ D E♭ E F F♯ G G♯ 1 ♭2 2 ♭3 3 4 ♭5 5 ♭6 6 ♭…" at bounding box center [746, 440] width 1493 height 439
click at [942, 274] on select "A♭ A A♯ B♭ B C C♯ D♭ D D♯ E♭ E F F♯ G♭ G G♯" at bounding box center [930, 287] width 43 height 27
drag, startPoint x: 1255, startPoint y: 300, endPoint x: 1184, endPoint y: 285, distance: 72.3
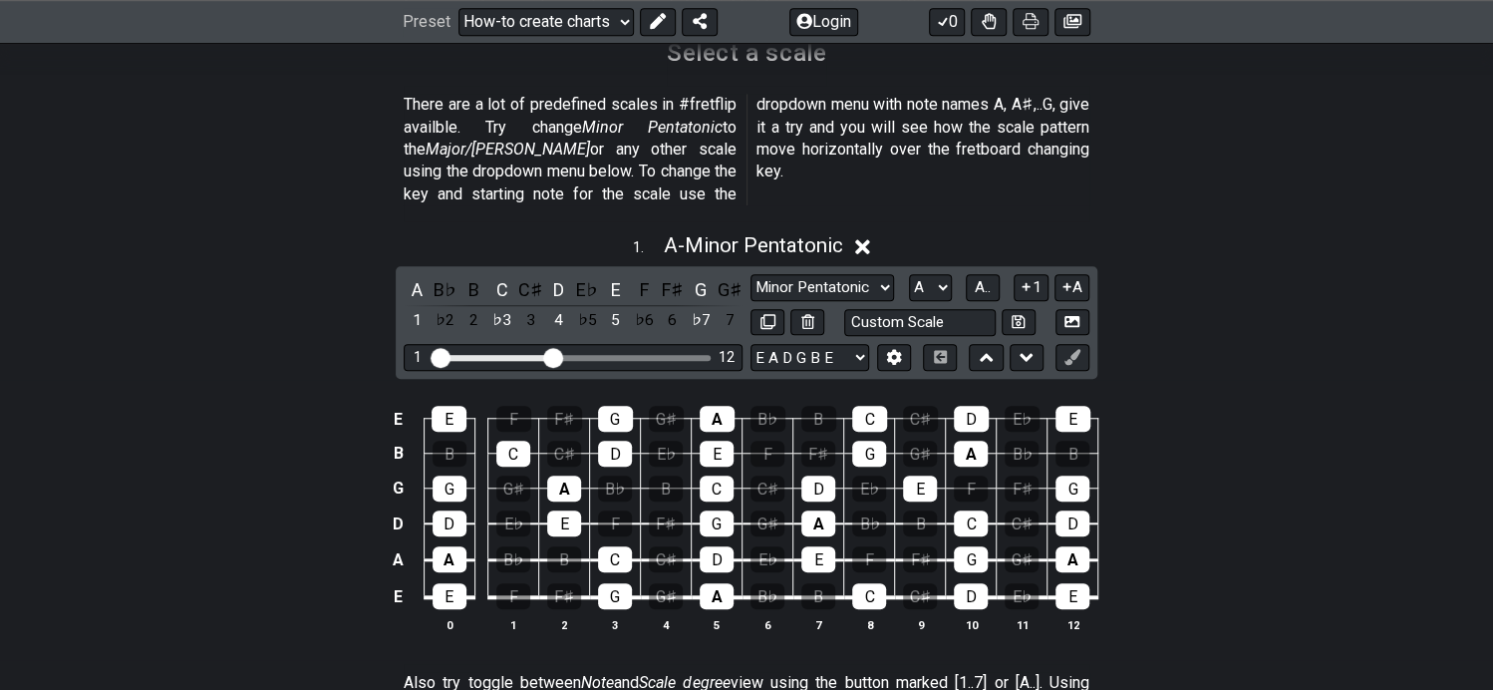
click at [1255, 300] on div "1 . A - Minor Pentatonic A B♭ B C C♯ D E♭ E F F♯ G G♯ 1 ♭2 2 ♭3 3 4 ♭5 5 ♭6 6 ♭…" at bounding box center [746, 440] width 1493 height 439
click at [992, 274] on button "A.." at bounding box center [983, 287] width 34 height 27
click at [992, 278] on span "1..7" at bounding box center [982, 287] width 24 height 18
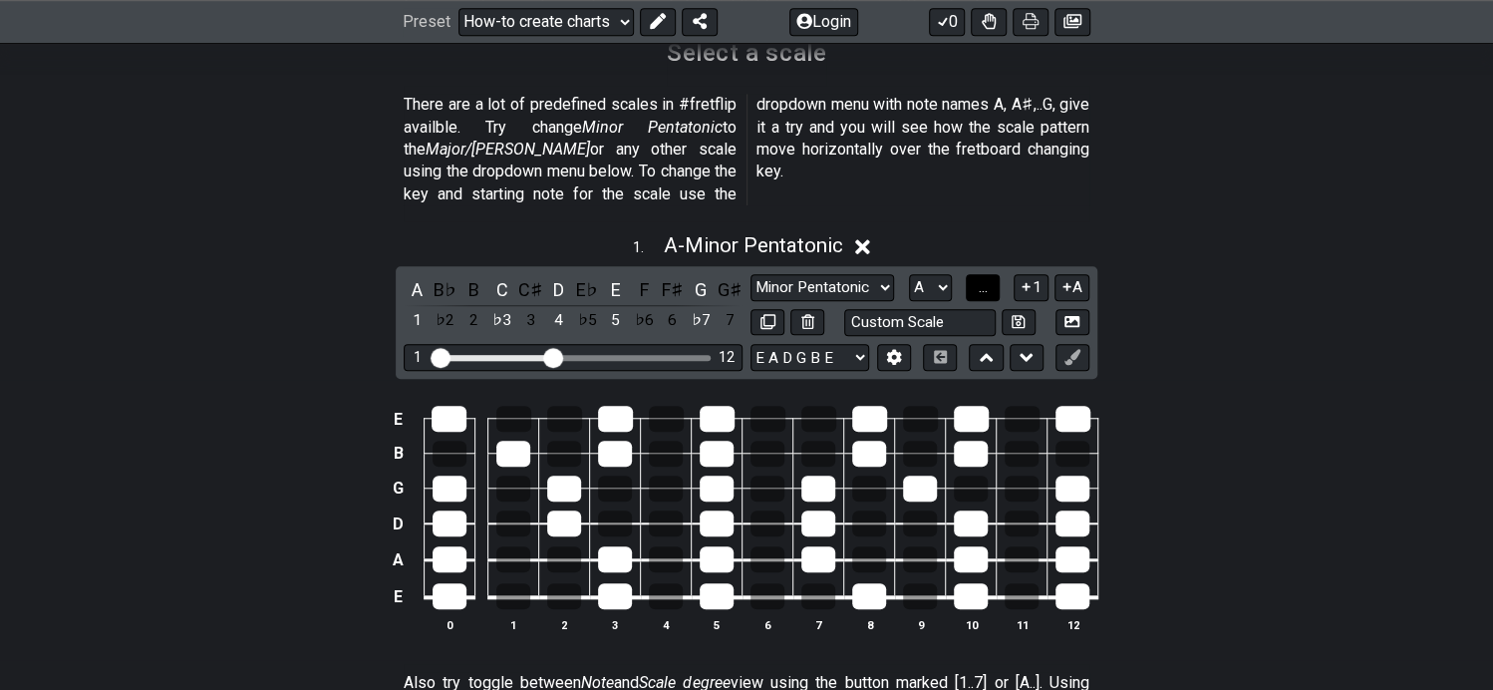
click at [992, 274] on button "..." at bounding box center [983, 287] width 34 height 27
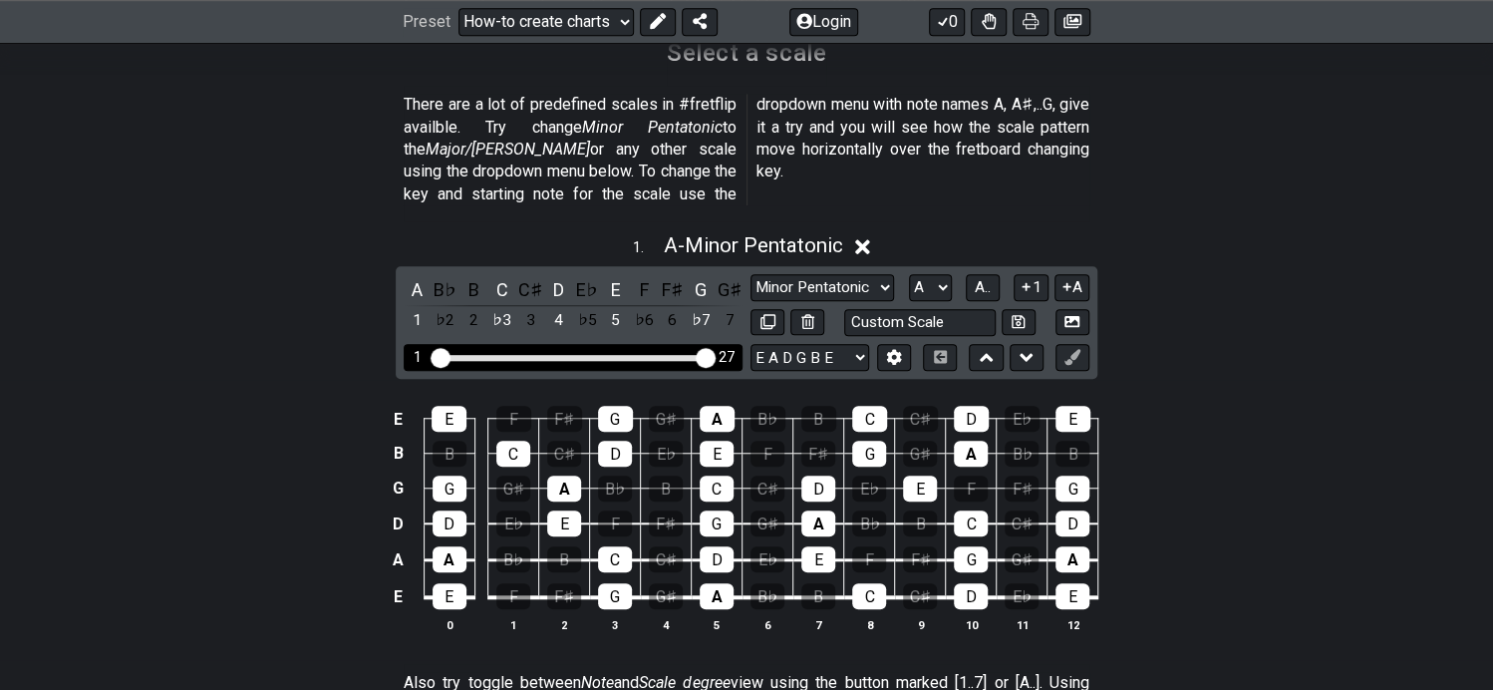
drag, startPoint x: 546, startPoint y: 331, endPoint x: 716, endPoint y: 344, distance: 169.9
click at [715, 356] on input "Visible fret range" at bounding box center [573, 356] width 283 height 0
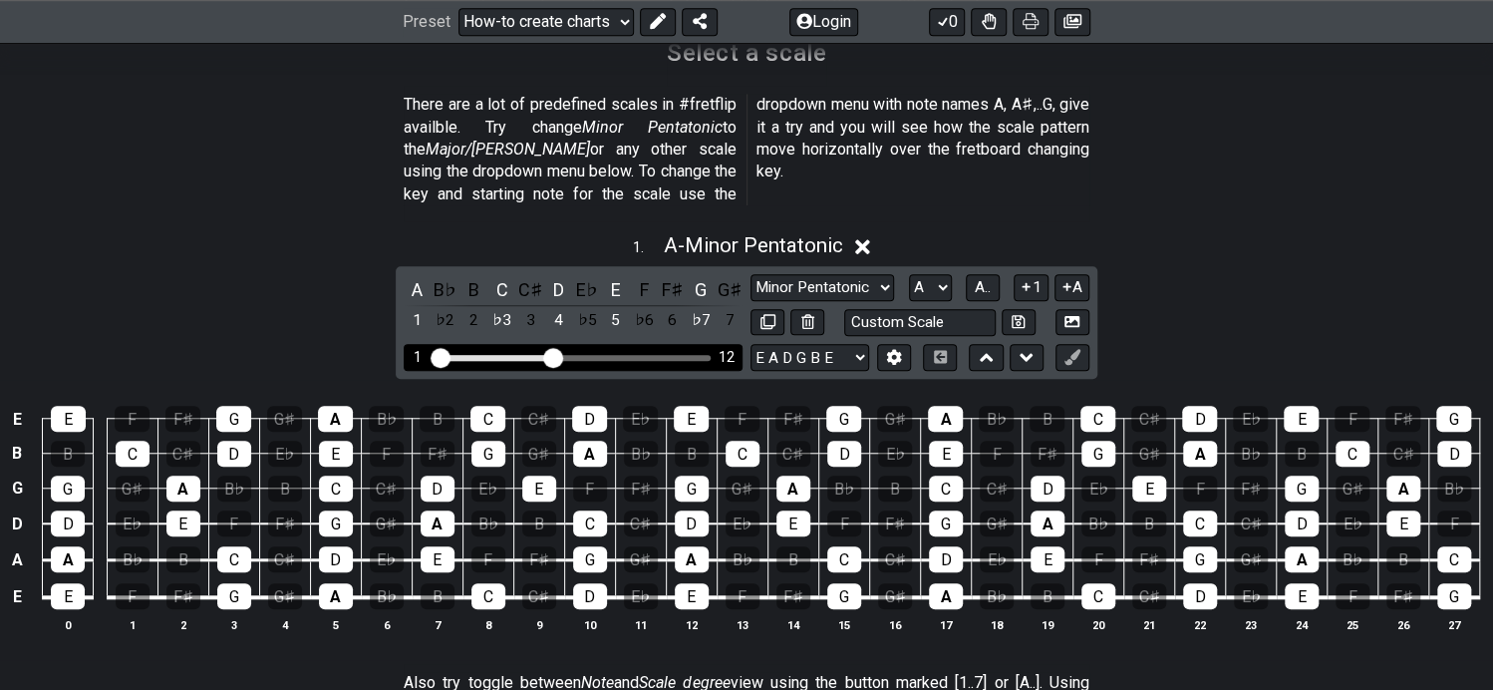
drag, startPoint x: 710, startPoint y: 334, endPoint x: 547, endPoint y: 326, distance: 162.7
click at [547, 356] on input "Visible fret range" at bounding box center [573, 356] width 283 height 0
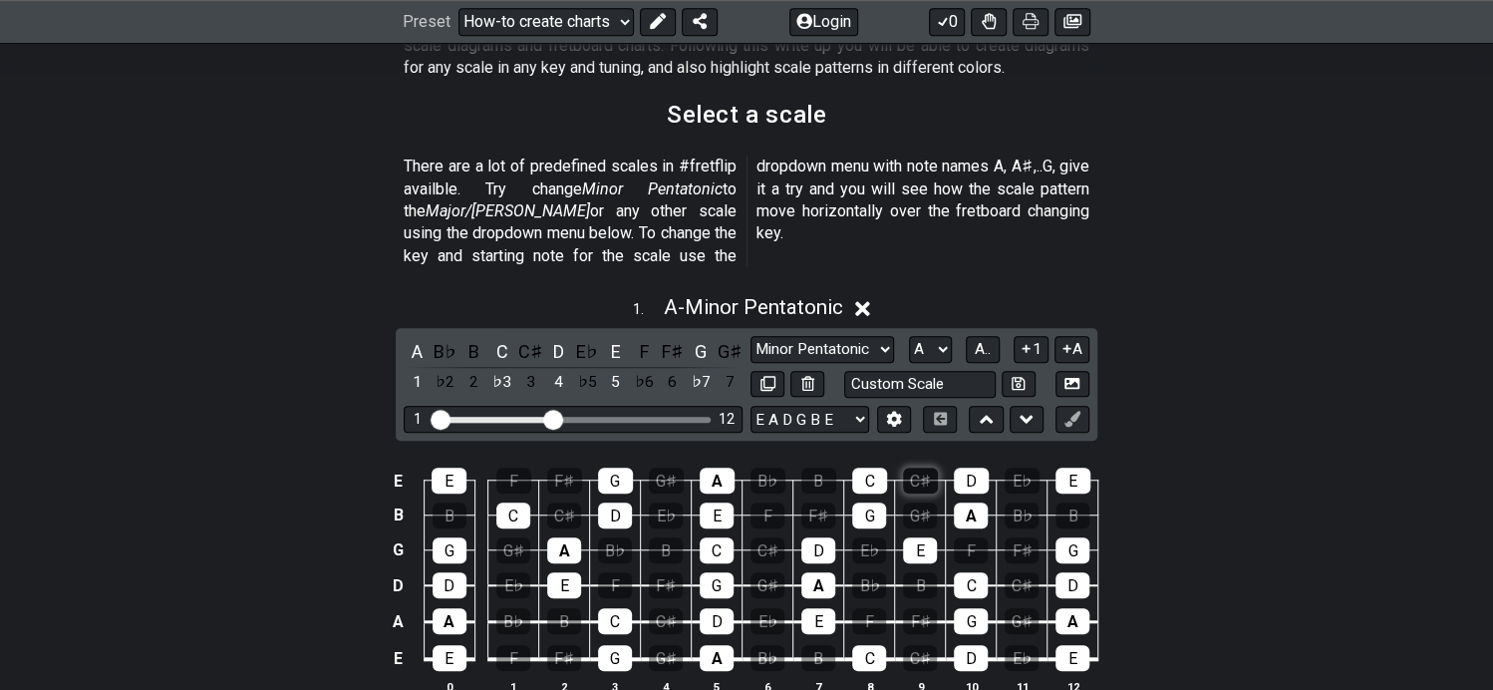
scroll to position [698, 0]
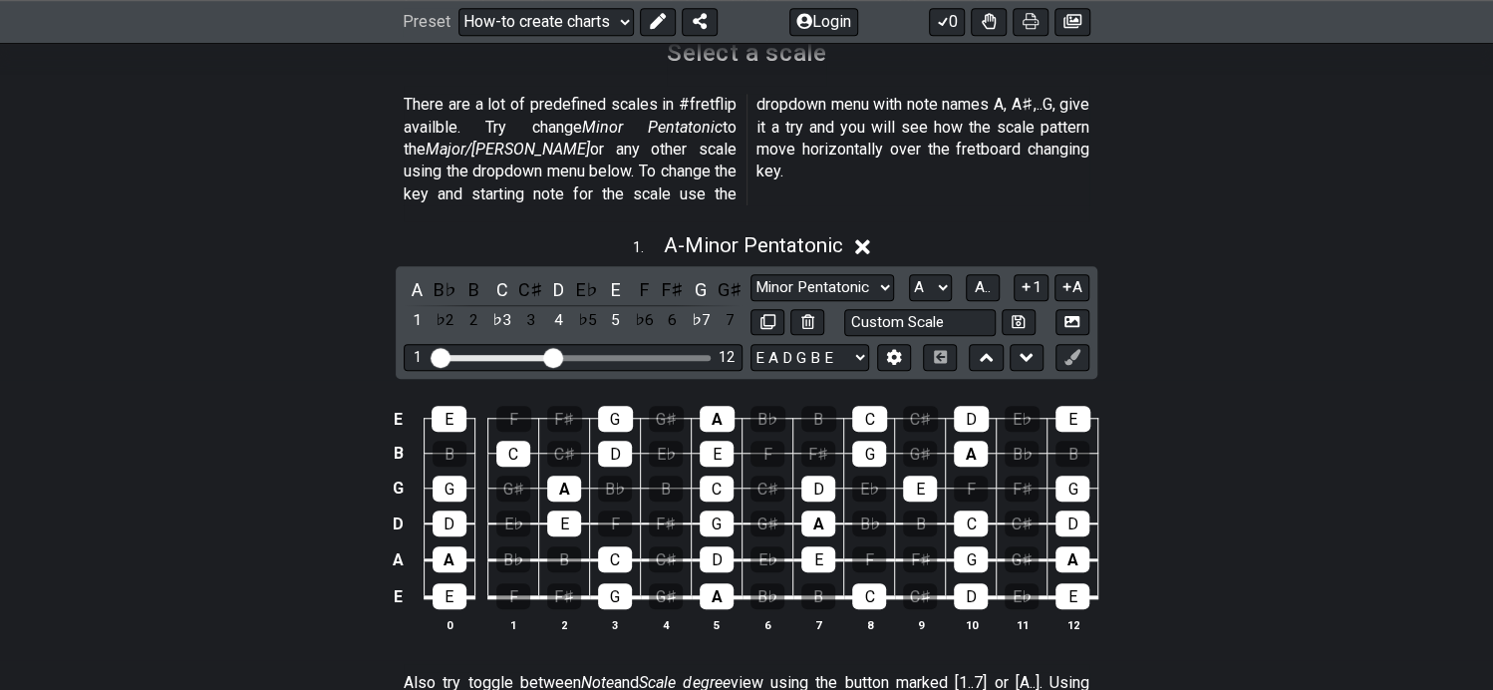
click at [868, 239] on icon at bounding box center [862, 246] width 15 height 15
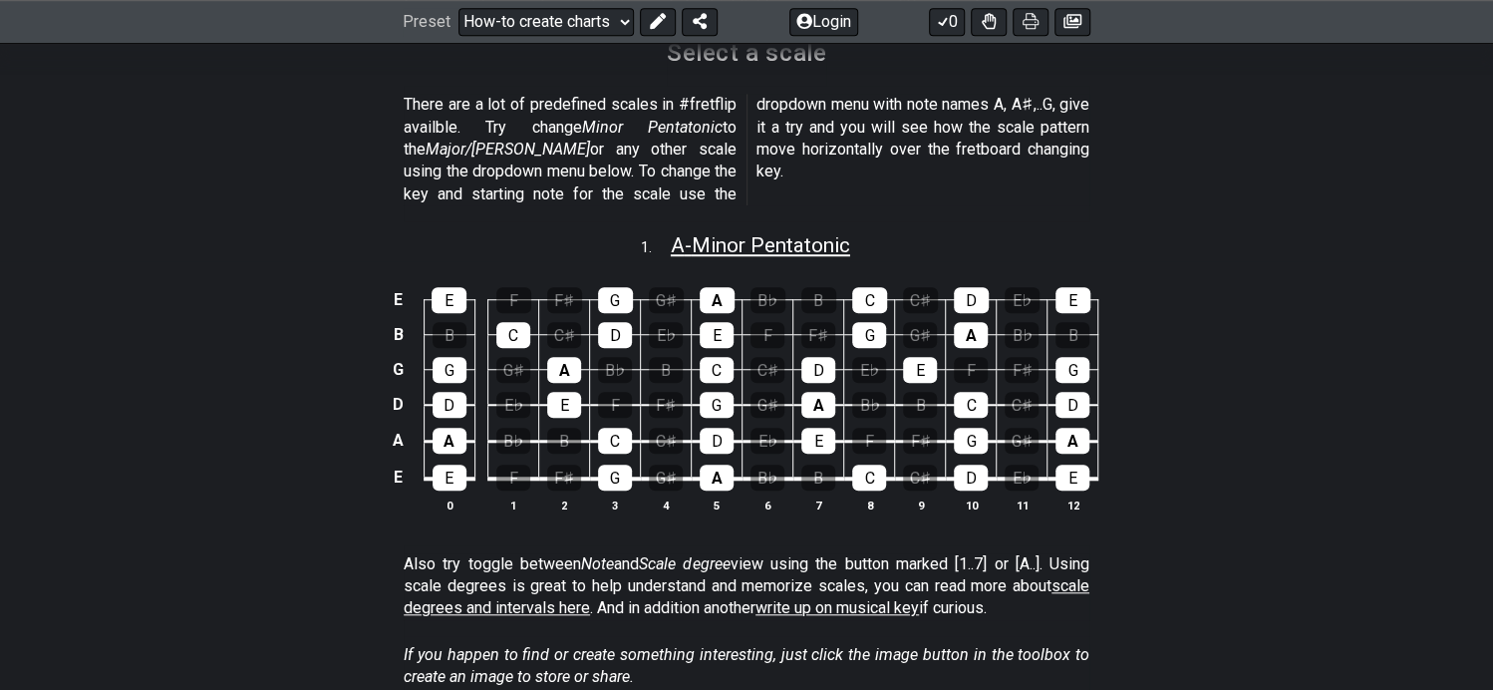
click at [837, 233] on span "A - Minor Pentatonic" at bounding box center [760, 245] width 179 height 24
select select "A"
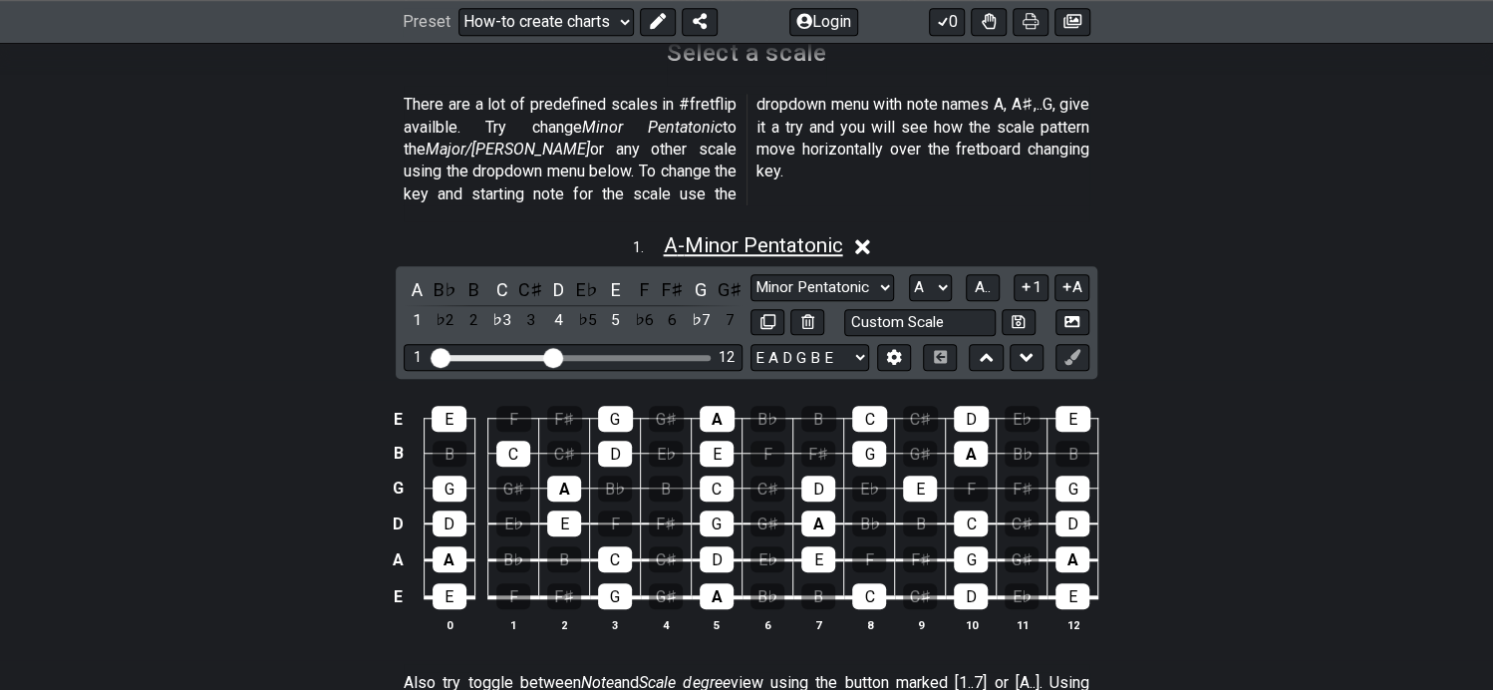
click at [833, 233] on span "A - Minor Pentatonic" at bounding box center [752, 245] width 179 height 24
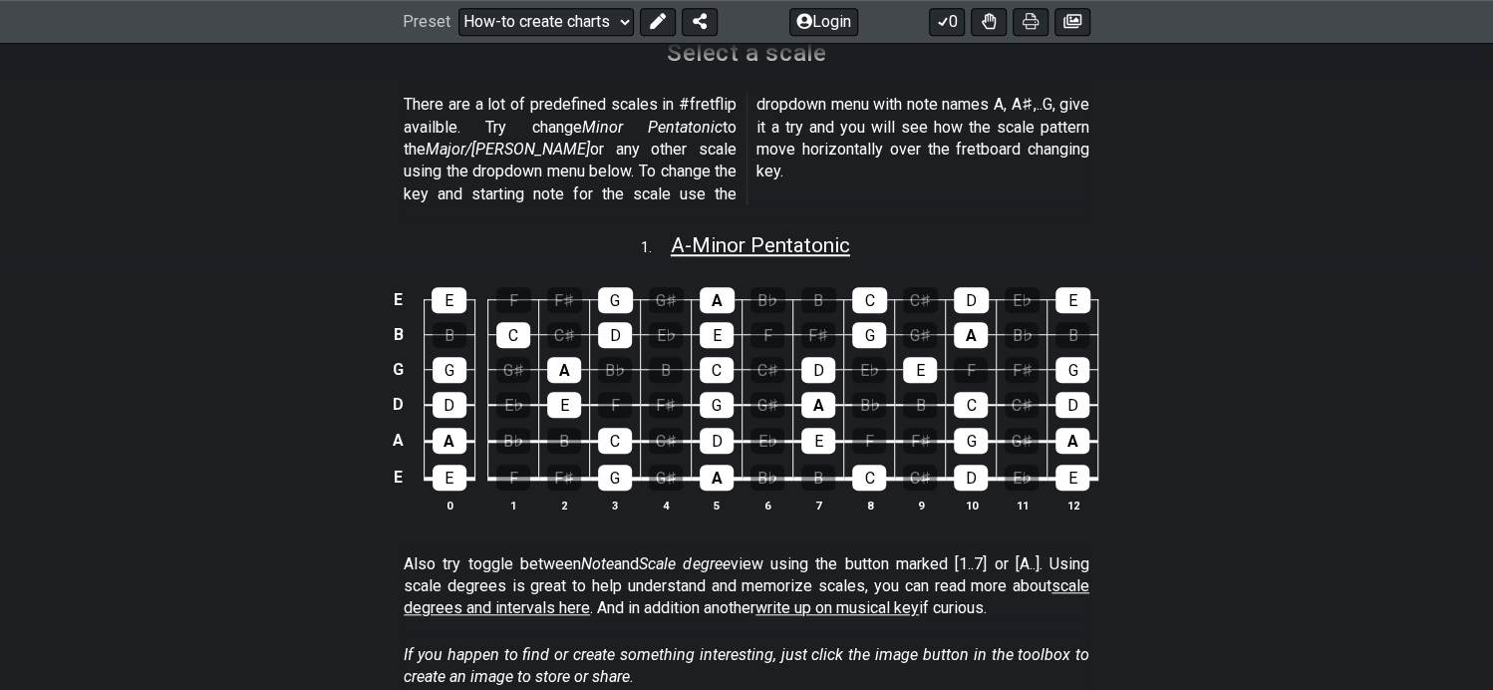
click at [833, 233] on span "A - Minor Pentatonic" at bounding box center [760, 245] width 179 height 24
select select "A"
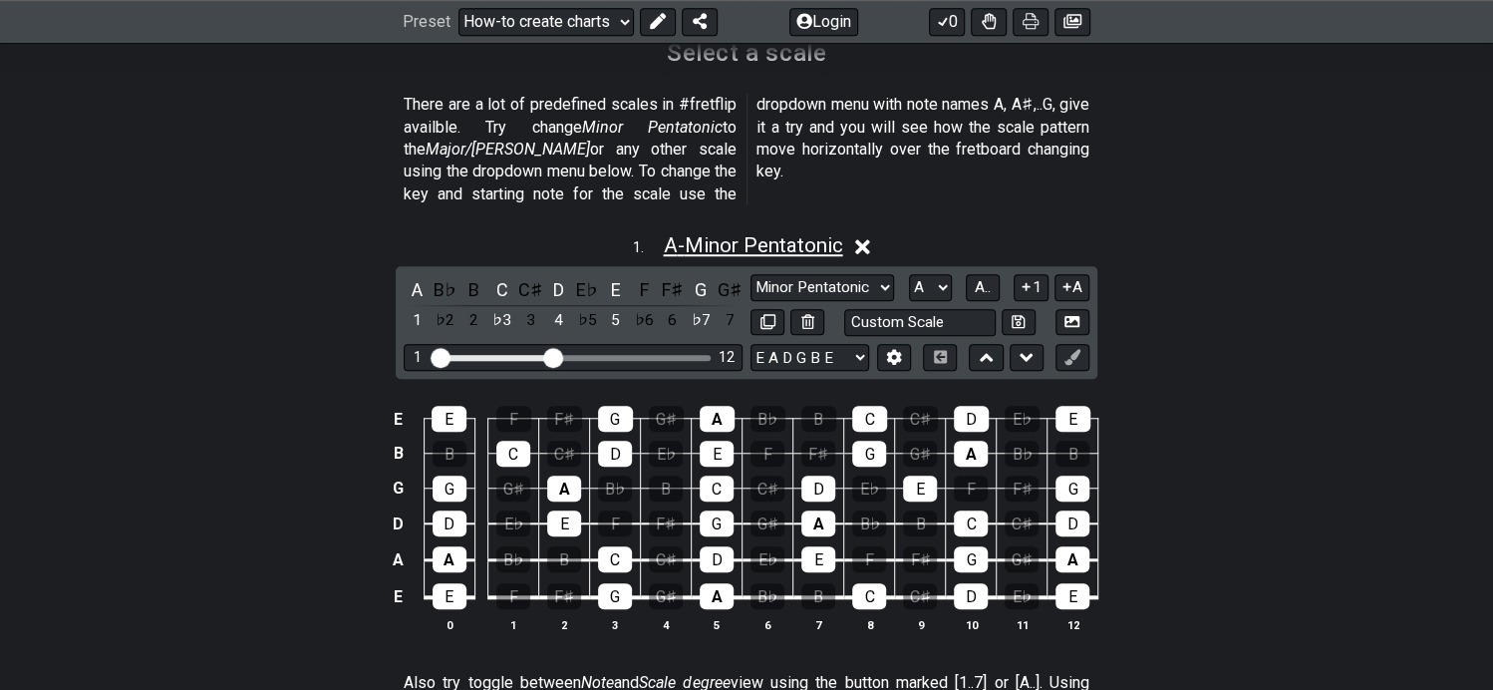
click at [833, 233] on span "A - Minor Pentatonic" at bounding box center [752, 245] width 179 height 24
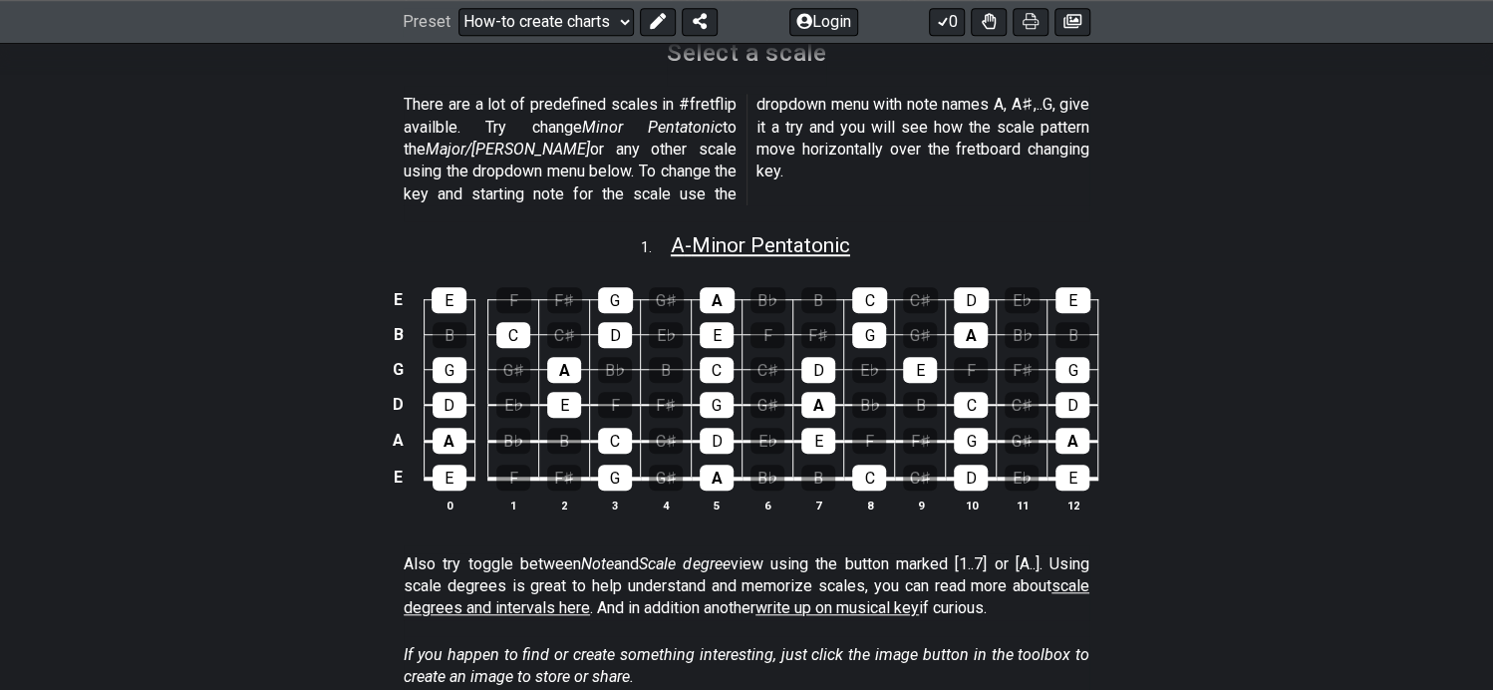
click at [833, 233] on span "A - Minor Pentatonic" at bounding box center [760, 245] width 179 height 24
select select "A"
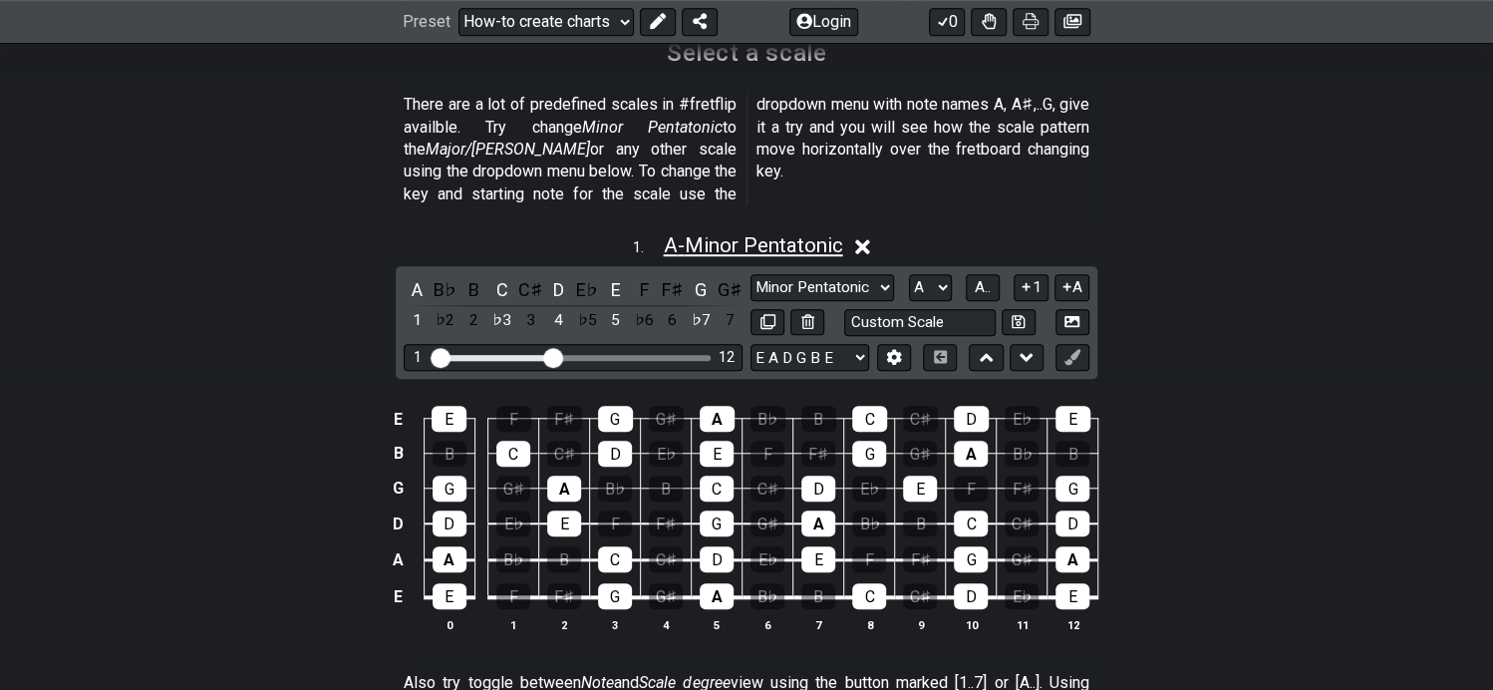
click at [833, 233] on span "A - Minor Pentatonic" at bounding box center [752, 245] width 179 height 24
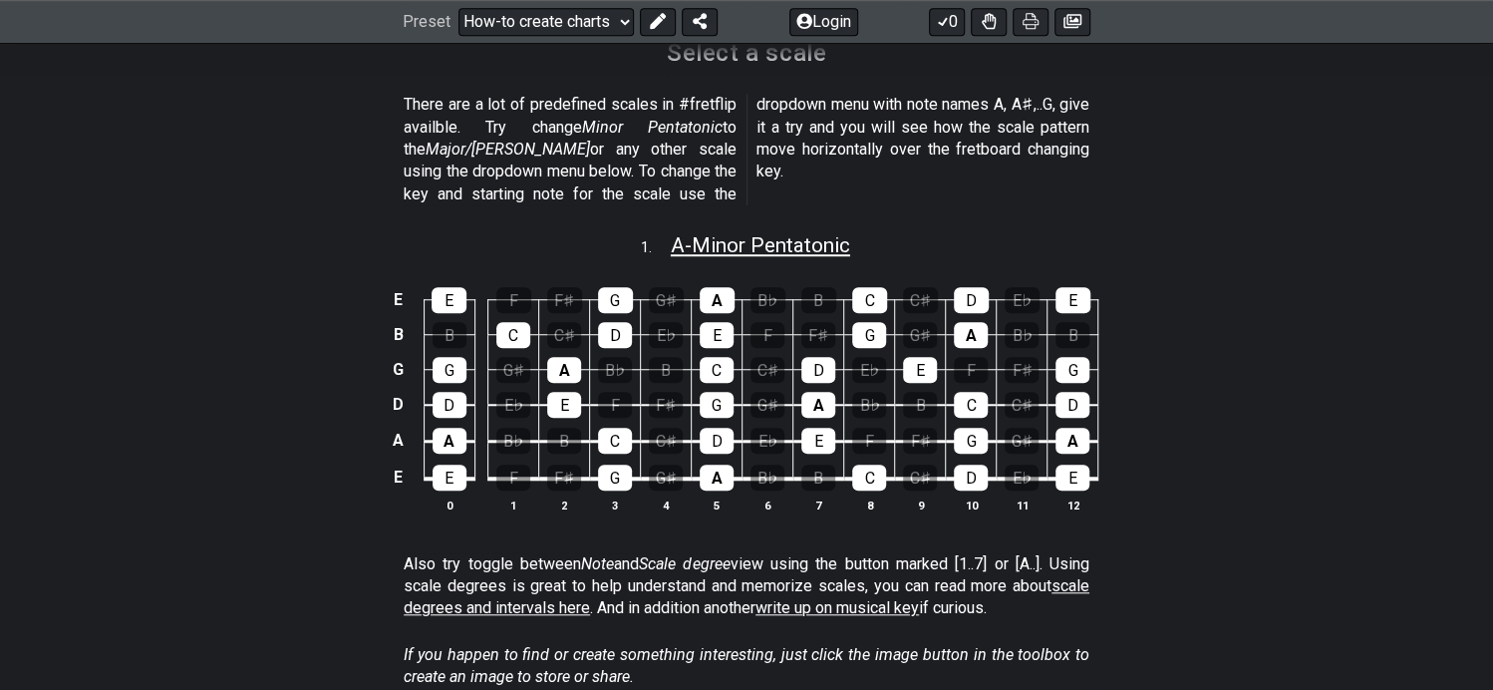
click at [831, 233] on span "A - Minor Pentatonic" at bounding box center [760, 245] width 179 height 24
select select "A"
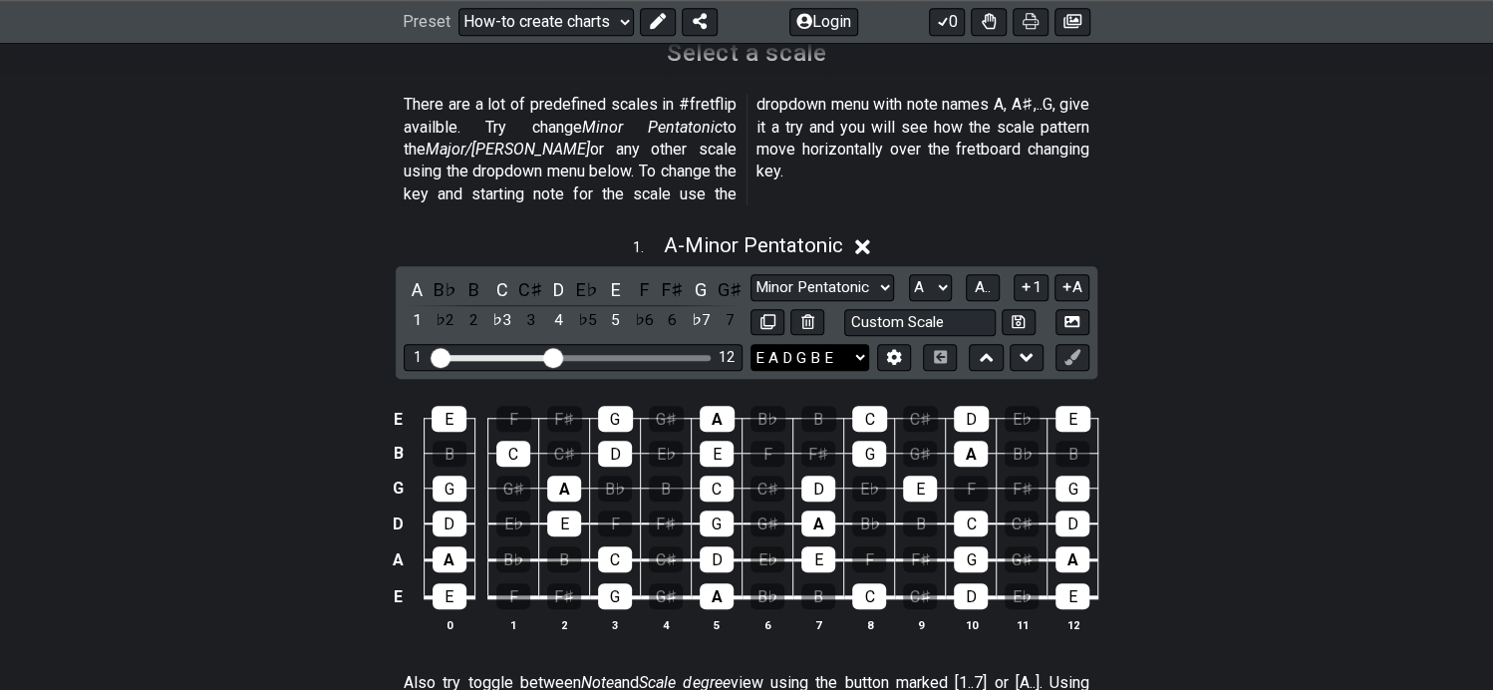
click at [861, 344] on select "E A D G B E E A D G B E E A D G B E B E A D F♯ B A D G C E A D A D G B E E♭ A♭ …" at bounding box center [810, 357] width 119 height 27
click at [1193, 269] on div "1 . A - Minor Pentatonic A B♭ B C C♯ D E♭ E F F♯ G G♯ 1 ♭2 2 ♭3 3 4 ♭5 5 ♭6 6 ♭…" at bounding box center [746, 440] width 1493 height 439
click at [802, 274] on select "Minor Pentatonic New Scale Minor Pentatonic Major Pentatonic Minor Blues Major …" at bounding box center [823, 287] width 144 height 27
click at [751, 274] on select "Minor Pentatonic New Scale Minor Pentatonic Major Pentatonic Minor Blues Major …" at bounding box center [823, 287] width 144 height 27
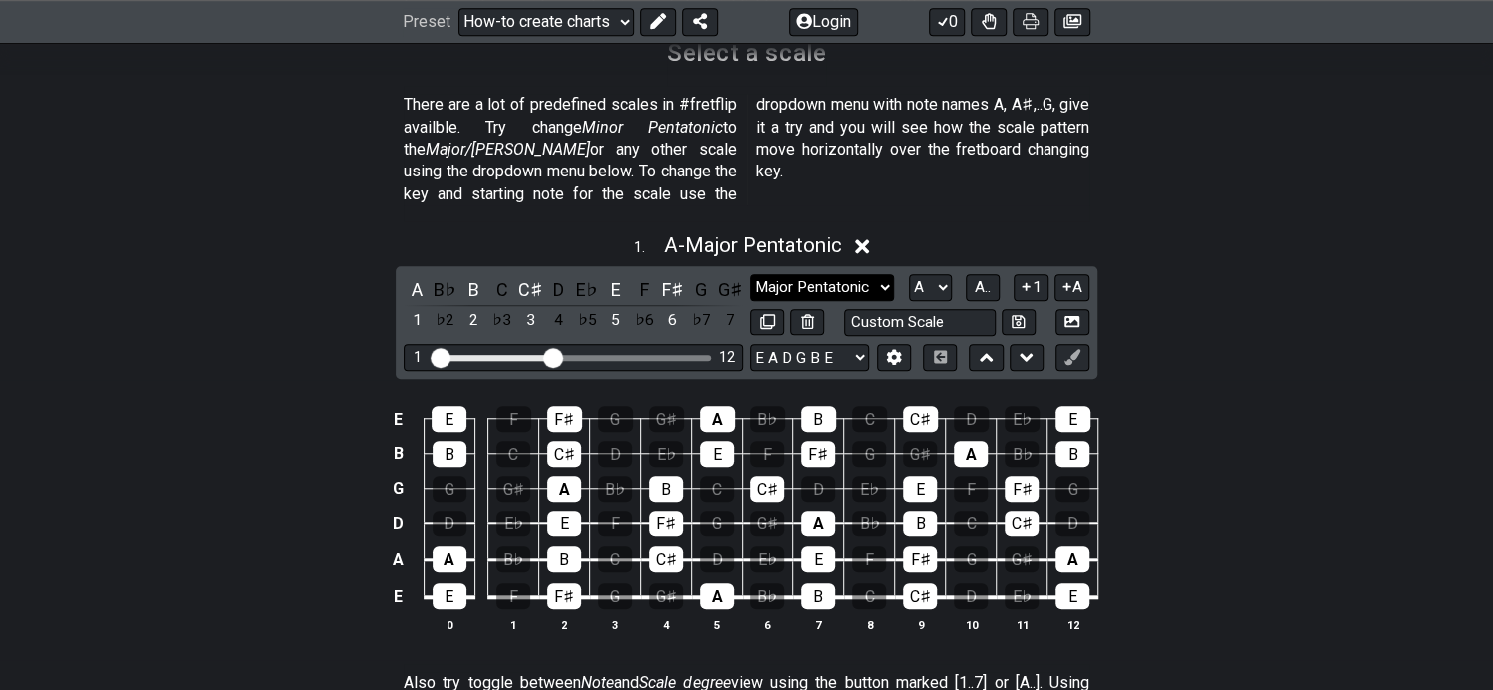
click at [848, 274] on select "Minor Pentatonic New Scale Minor Pentatonic Major Pentatonic Minor Blues Major …" at bounding box center [823, 287] width 144 height 27
click at [751, 274] on select "Minor Pentatonic New Scale Minor Pentatonic Major Pentatonic Minor Blues Major …" at bounding box center [823, 287] width 144 height 27
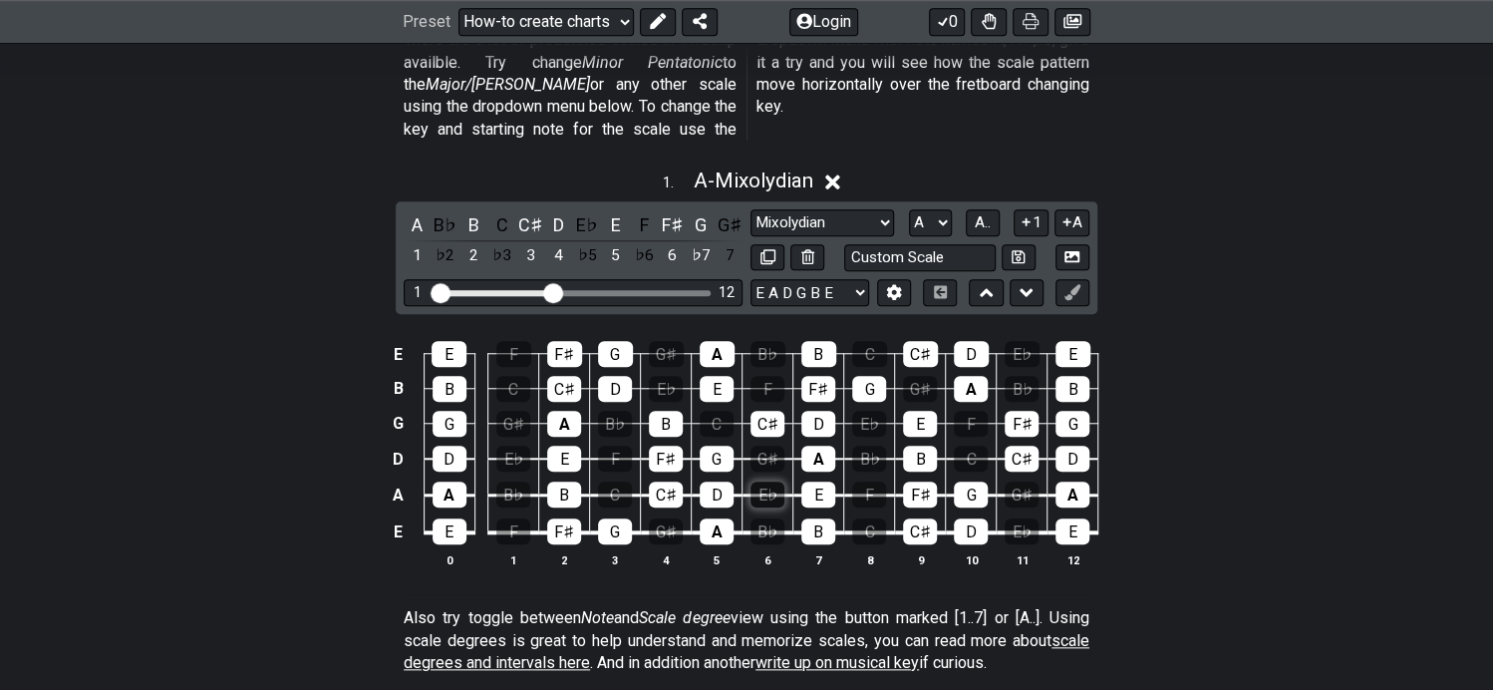
scroll to position [797, 0]
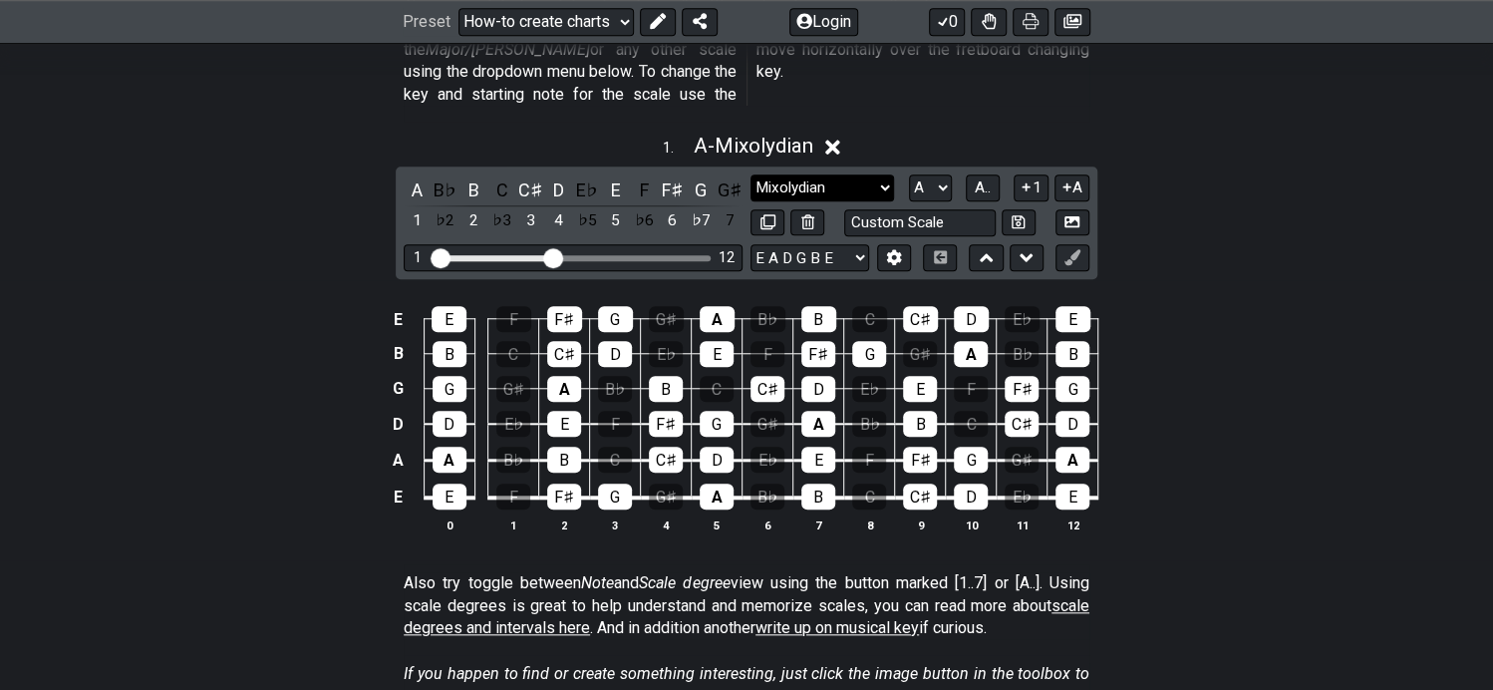
click at [800, 174] on select "Minor Pentatonic New Scale Minor Pentatonic Major Pentatonic Minor Blues Major …" at bounding box center [823, 187] width 144 height 27
select select "Major / [PERSON_NAME]"
click at [751, 174] on select "Minor Pentatonic New Scale Minor Pentatonic Major Pentatonic Minor Blues Major …" at bounding box center [823, 187] width 144 height 27
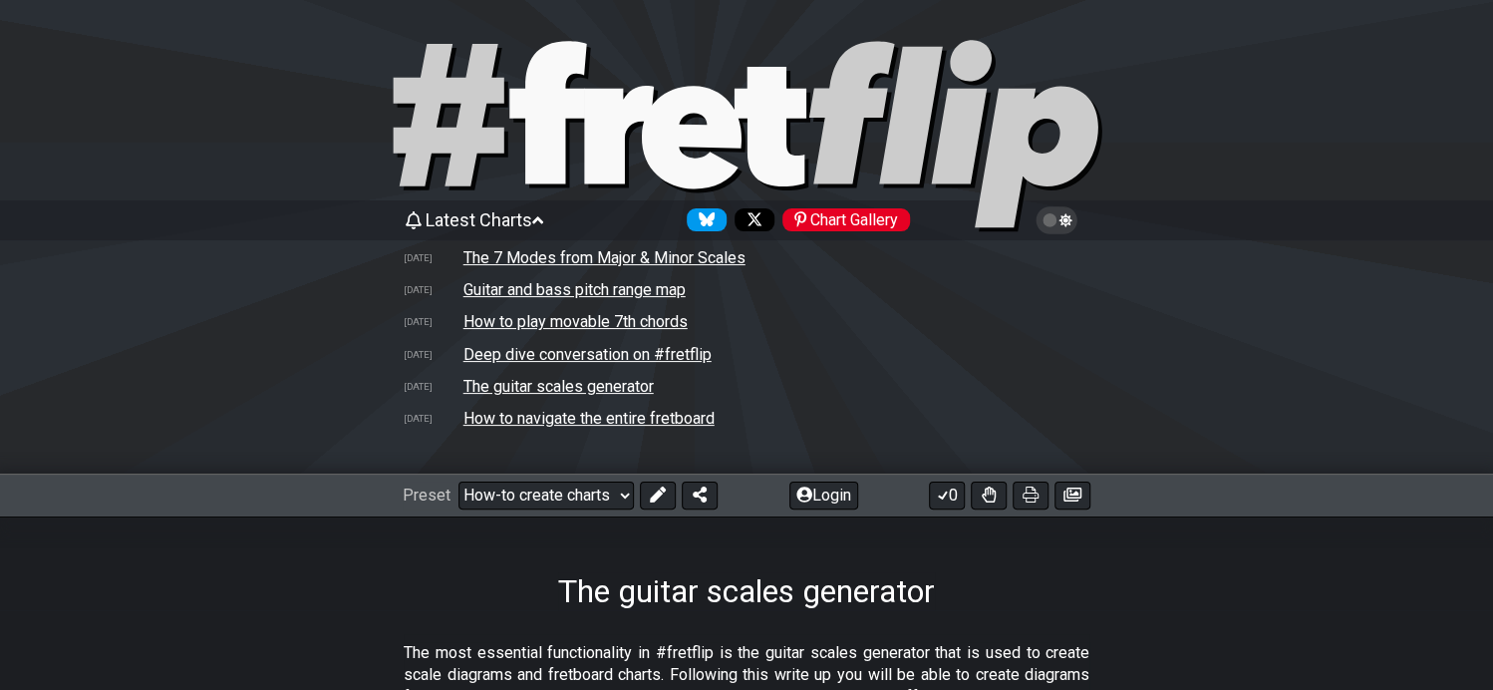
scroll to position [0, 0]
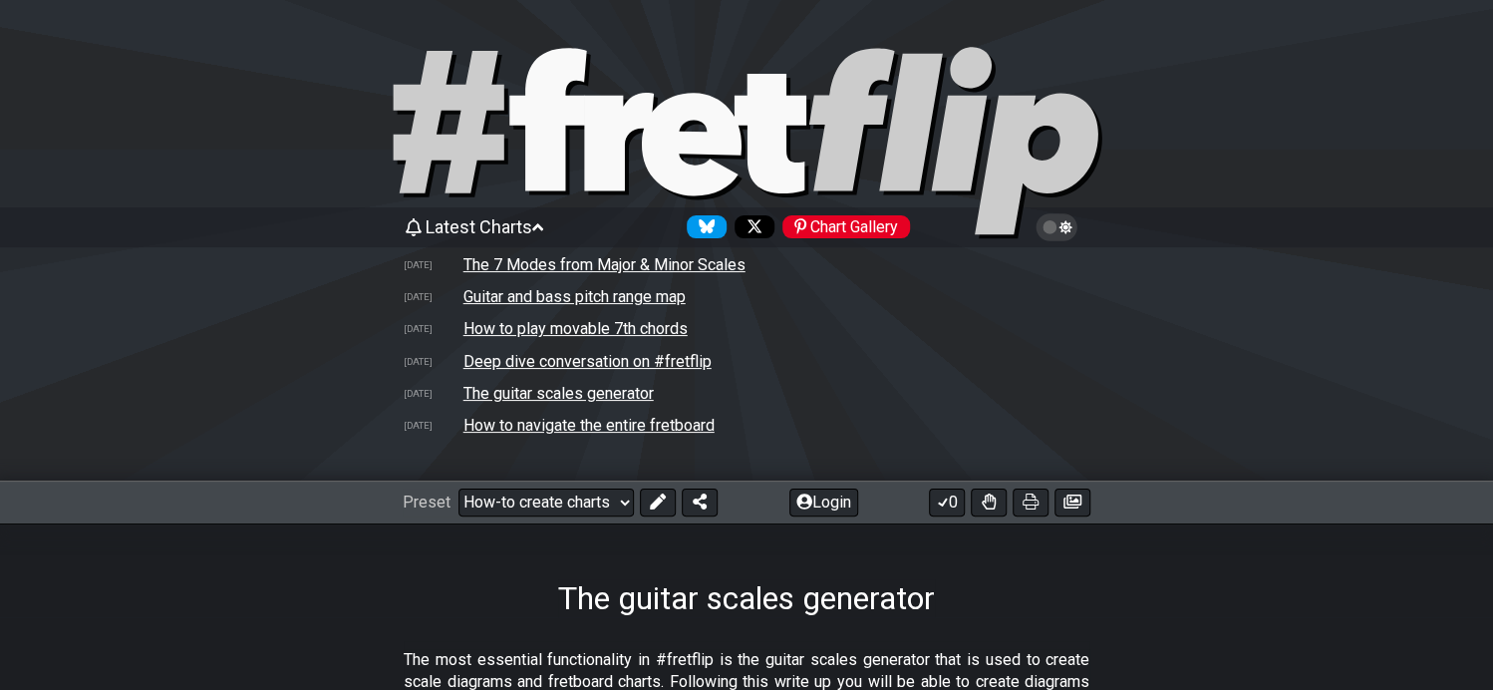
click at [666, 144] on icon at bounding box center [692, 144] width 100 height 103
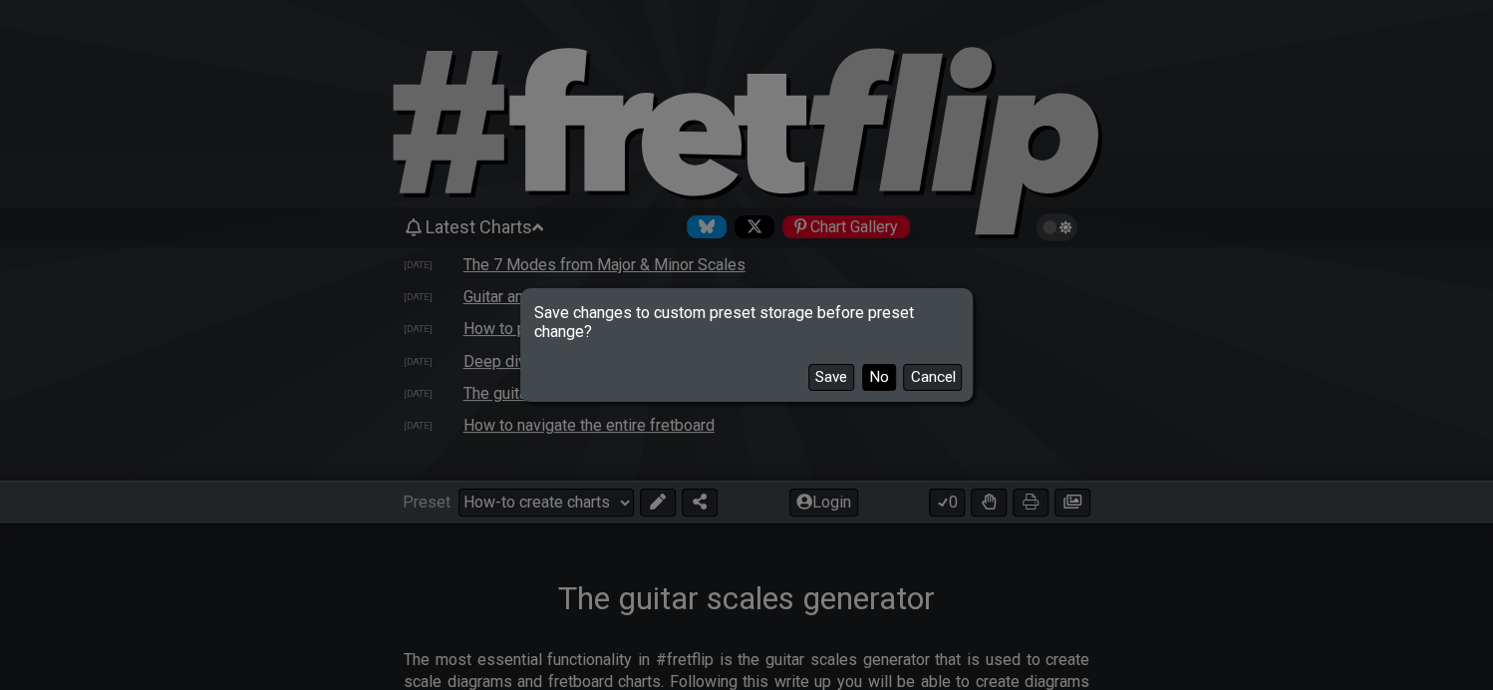
click at [874, 373] on button "No" at bounding box center [879, 377] width 34 height 27
select select "/welcome"
select select "C"
select select "Minor Pentatonic"
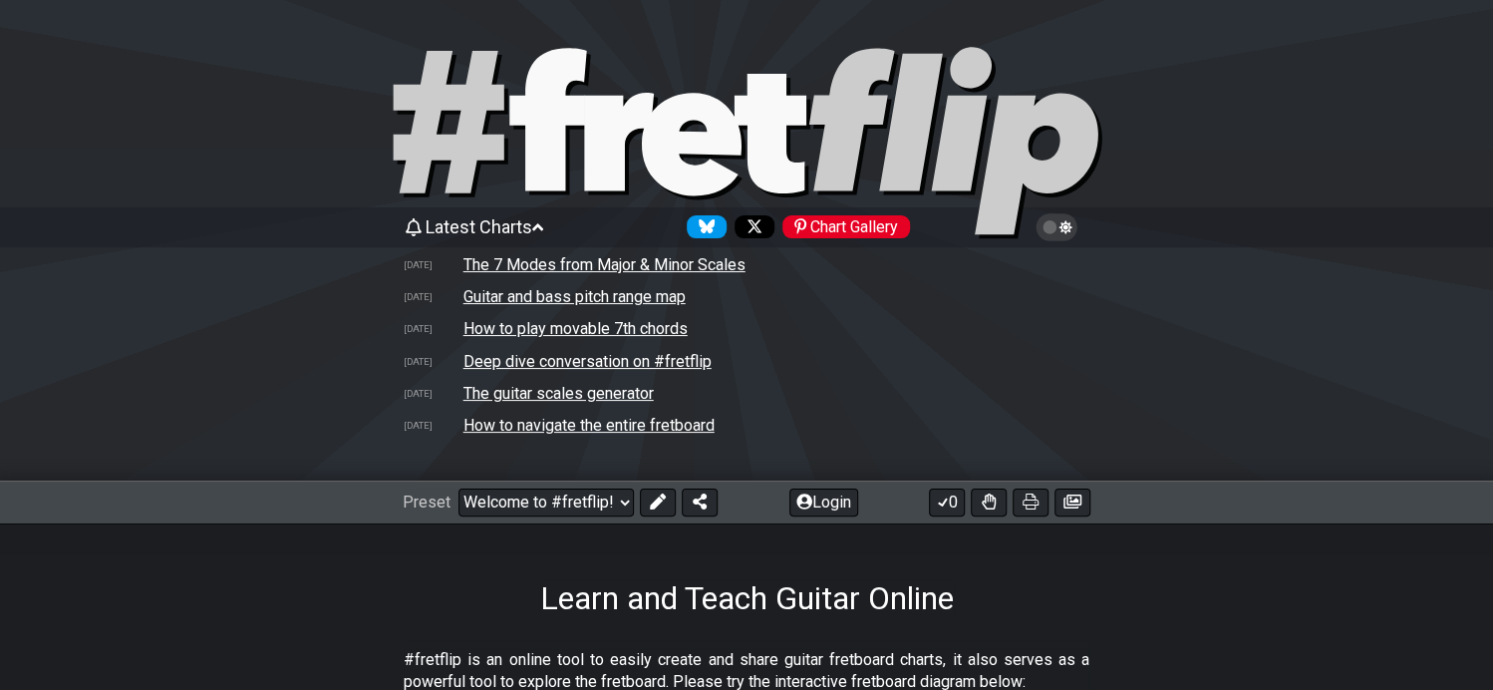
click at [683, 158] on icon at bounding box center [747, 143] width 718 height 199
click at [512, 130] on icon at bounding box center [747, 143] width 718 height 199
